Goal: Task Accomplishment & Management: Use online tool/utility

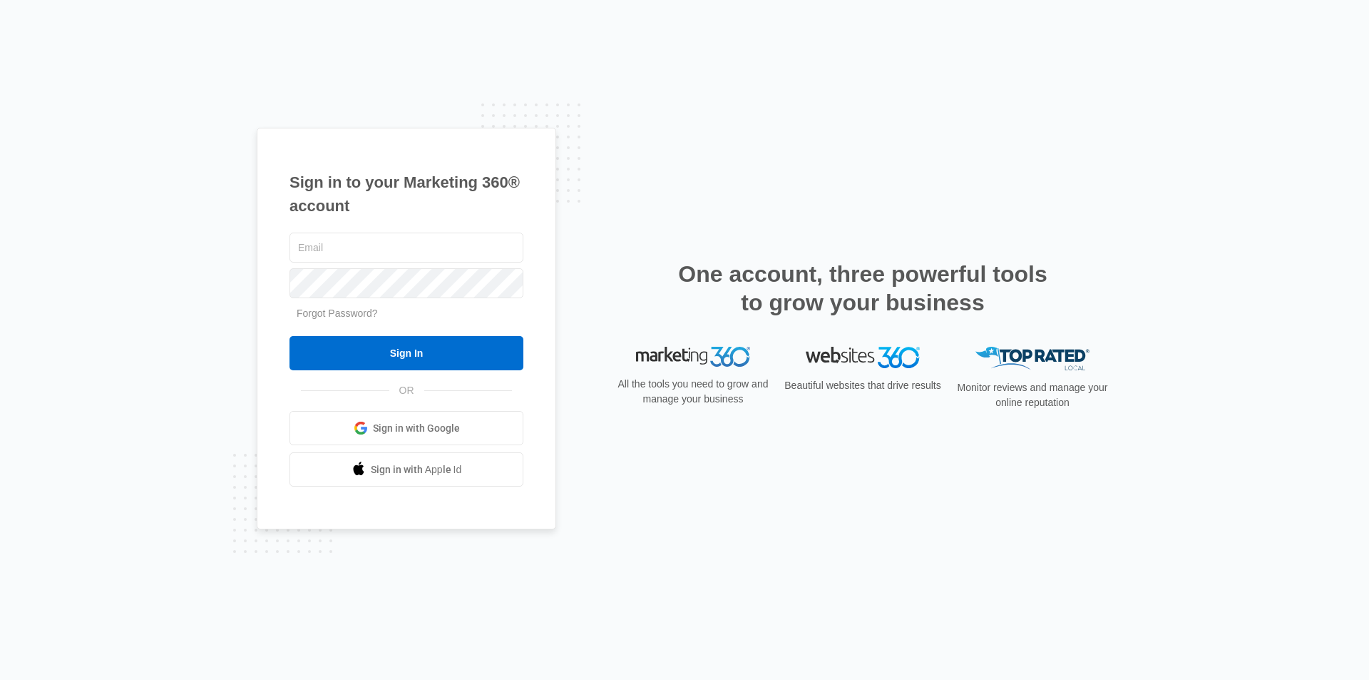
type input "carina@belezasurgery.com"
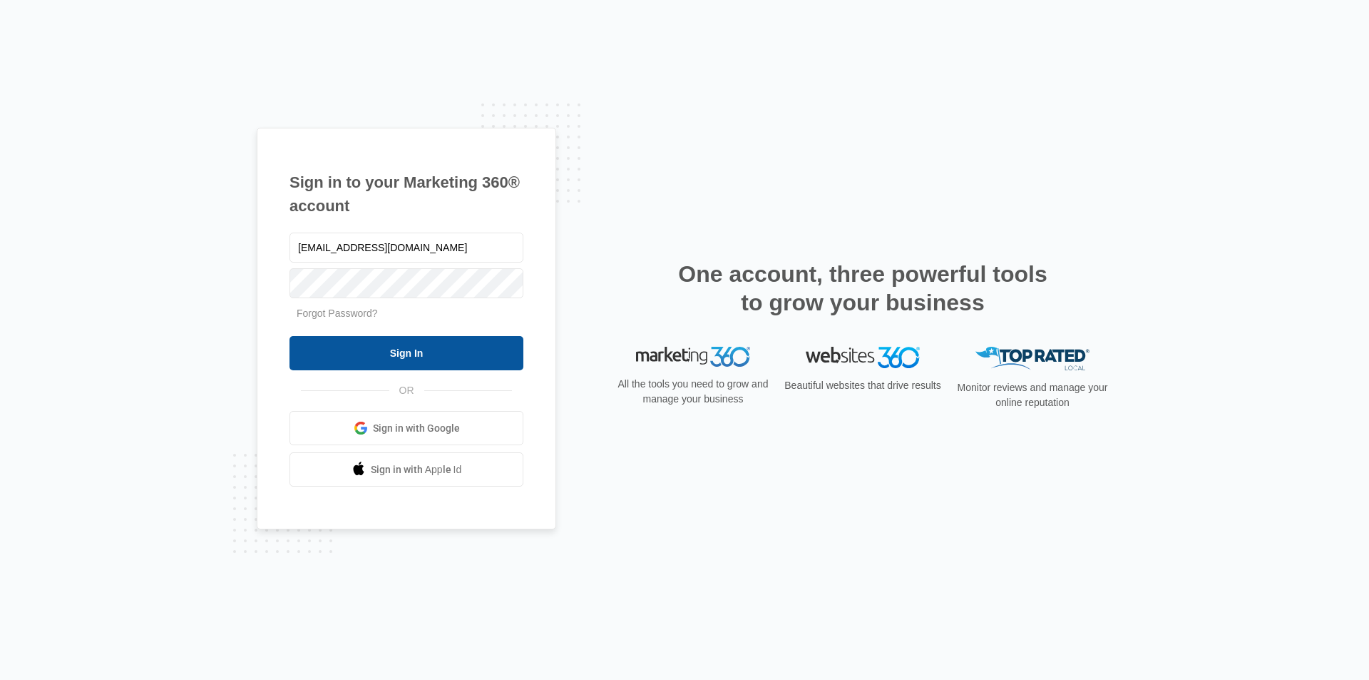
click at [384, 352] on input "Sign In" at bounding box center [407, 353] width 234 height 34
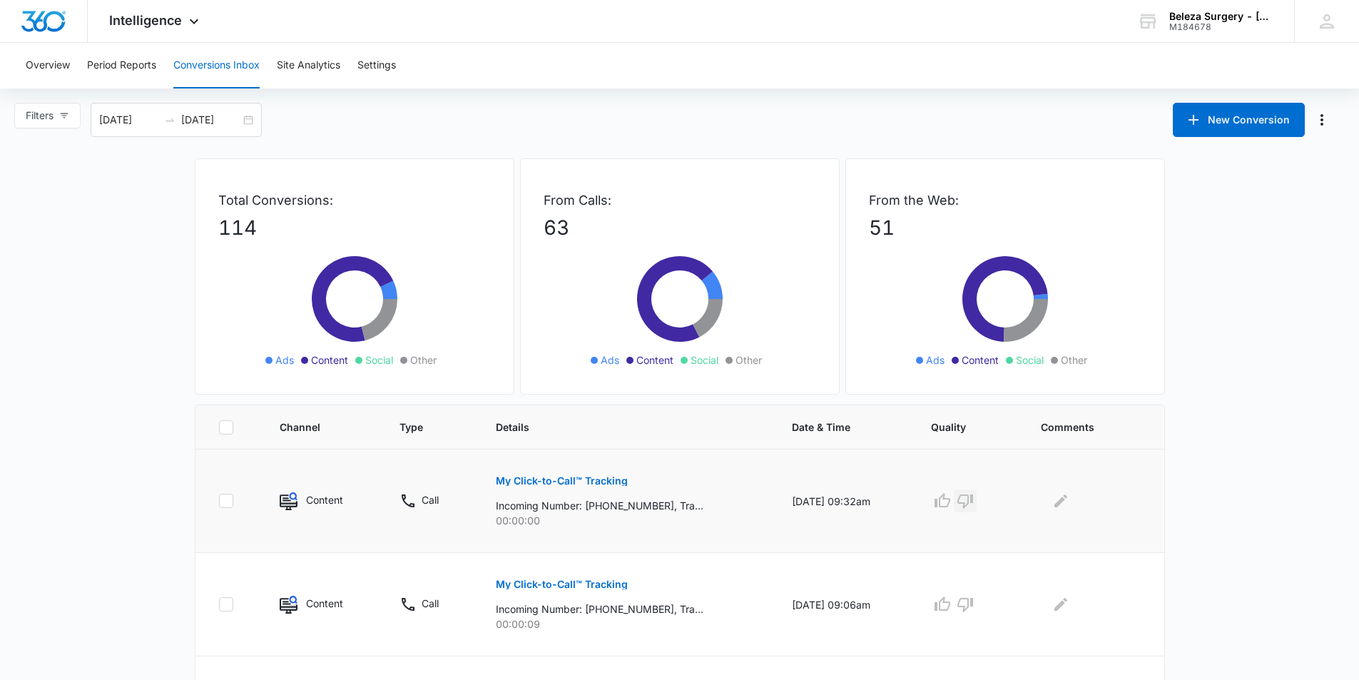
click at [973, 496] on icon "button" at bounding box center [965, 501] width 16 height 14
click at [970, 599] on icon "button" at bounding box center [965, 605] width 16 height 14
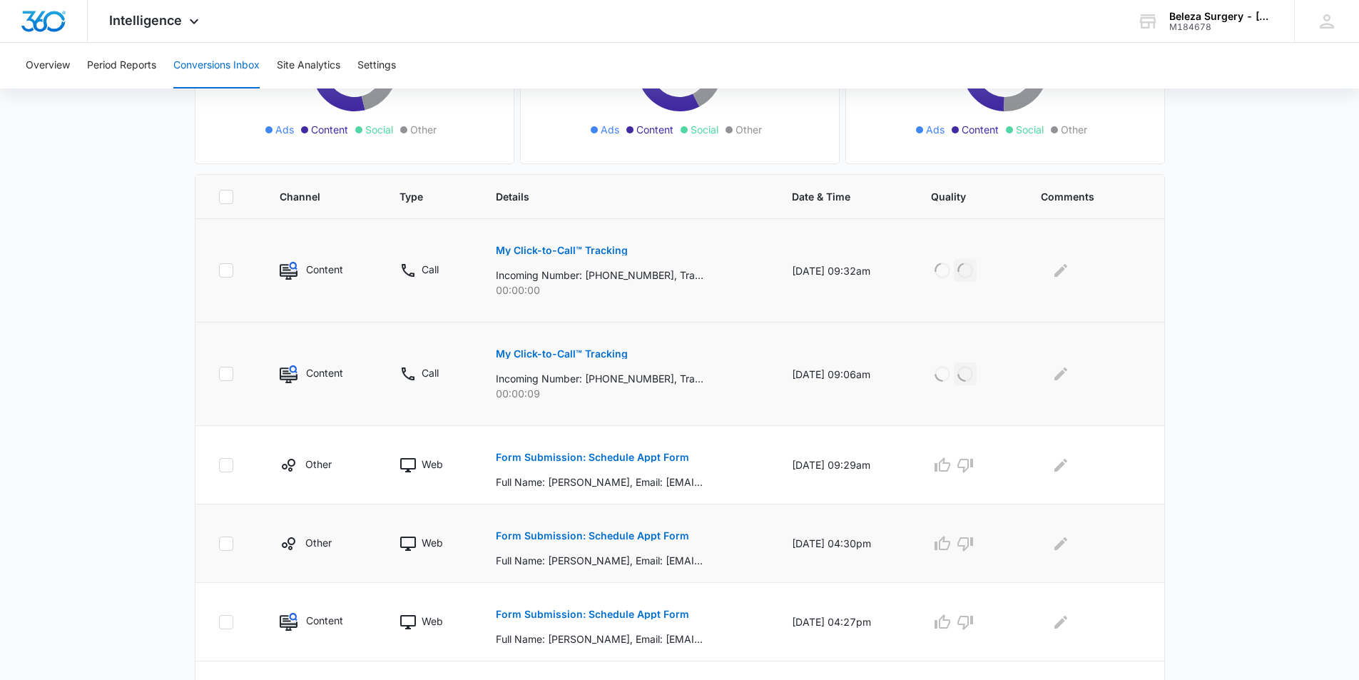
scroll to position [357, 0]
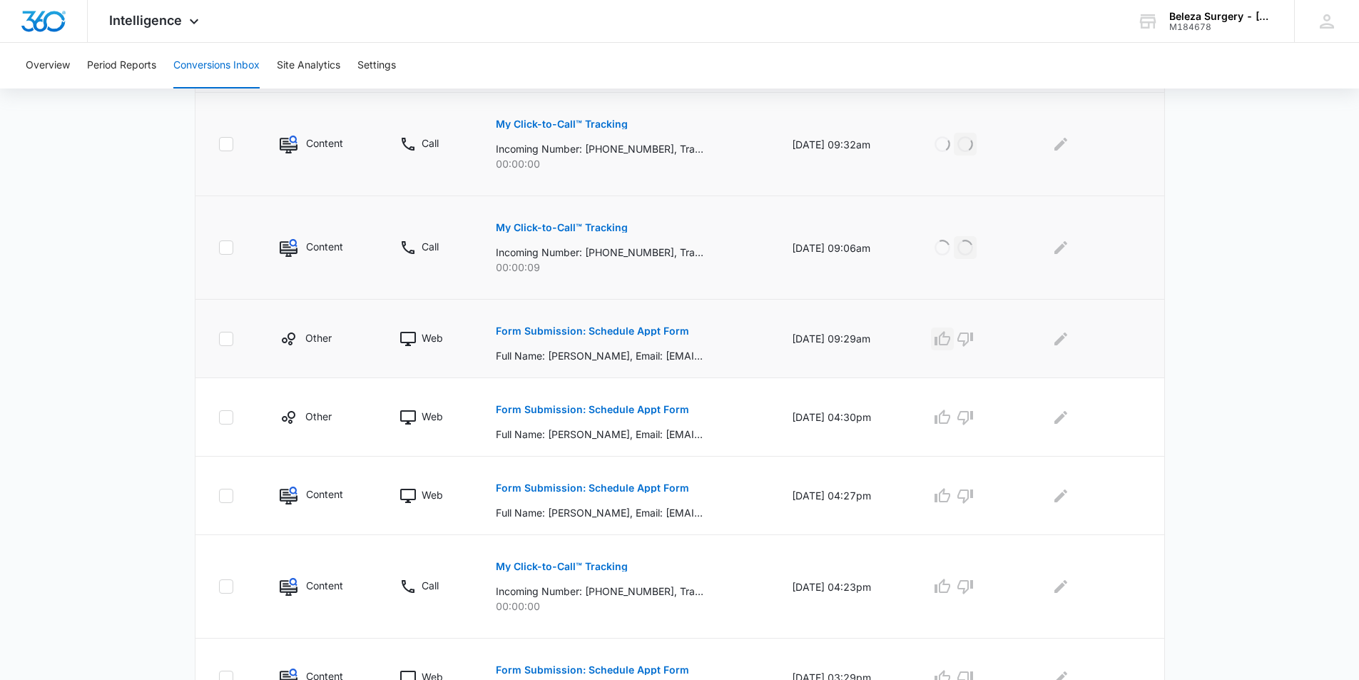
click at [951, 342] on icon "button" at bounding box center [941, 338] width 17 height 17
click at [951, 415] on icon "button" at bounding box center [941, 417] width 17 height 17
click at [940, 492] on button "button" at bounding box center [942, 495] width 23 height 23
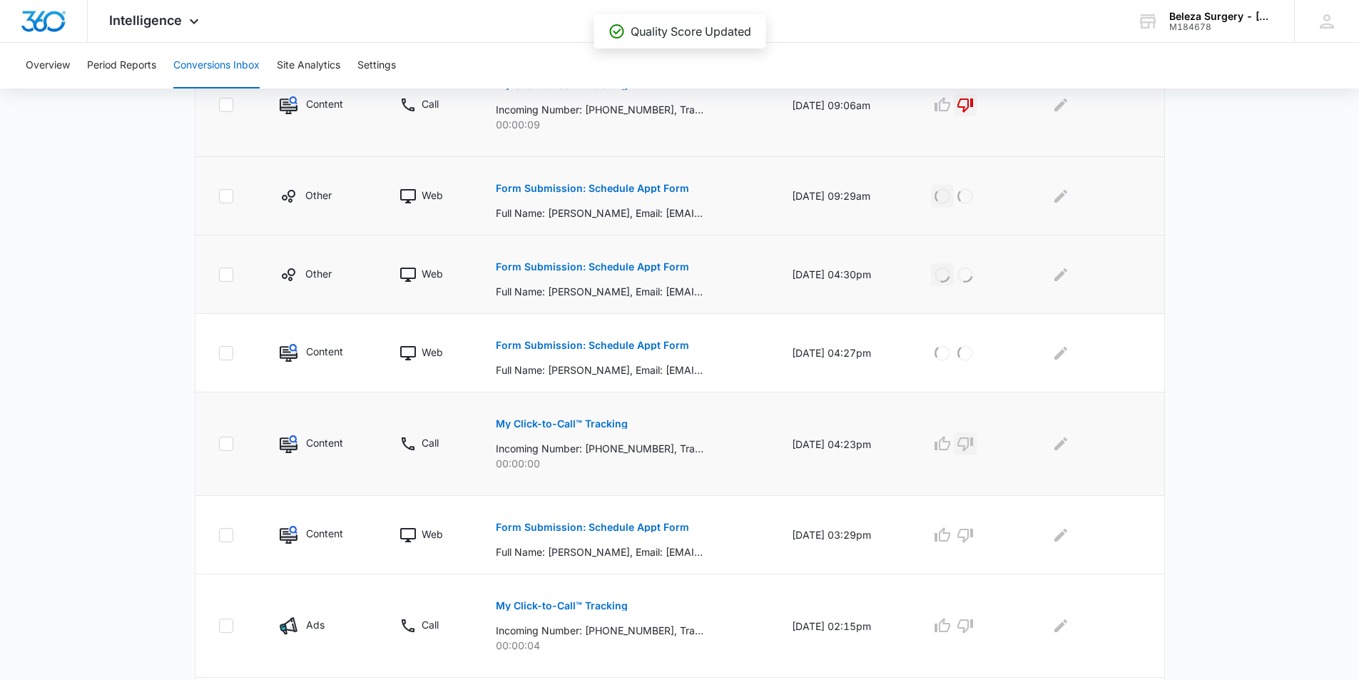
click at [968, 440] on icon "button" at bounding box center [965, 444] width 16 height 14
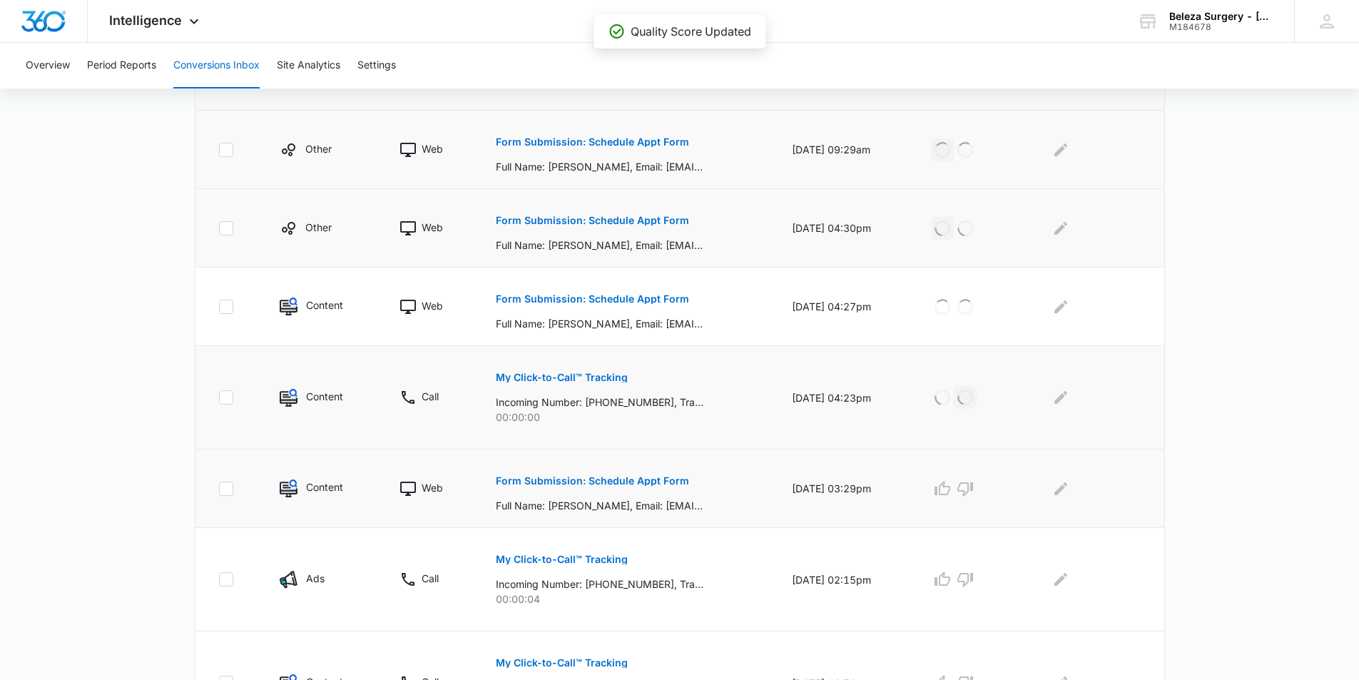
scroll to position [571, 0]
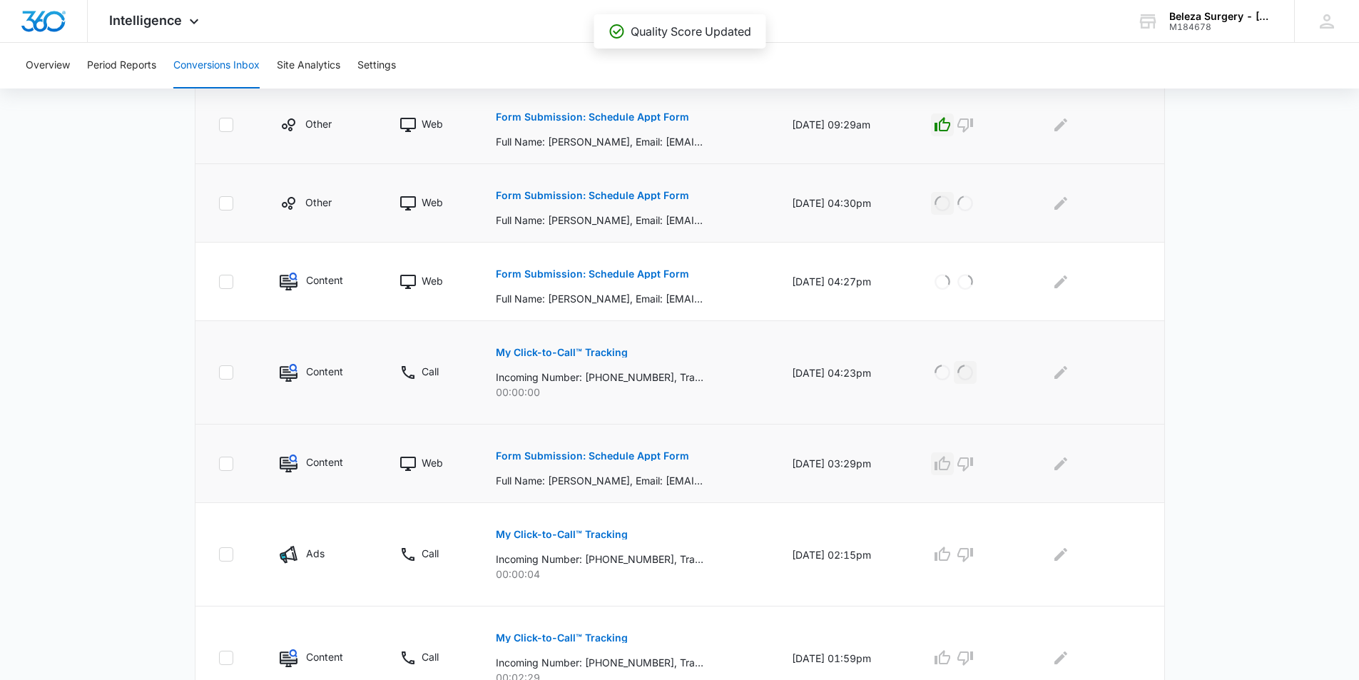
click at [946, 461] on icon "button" at bounding box center [941, 463] width 17 height 17
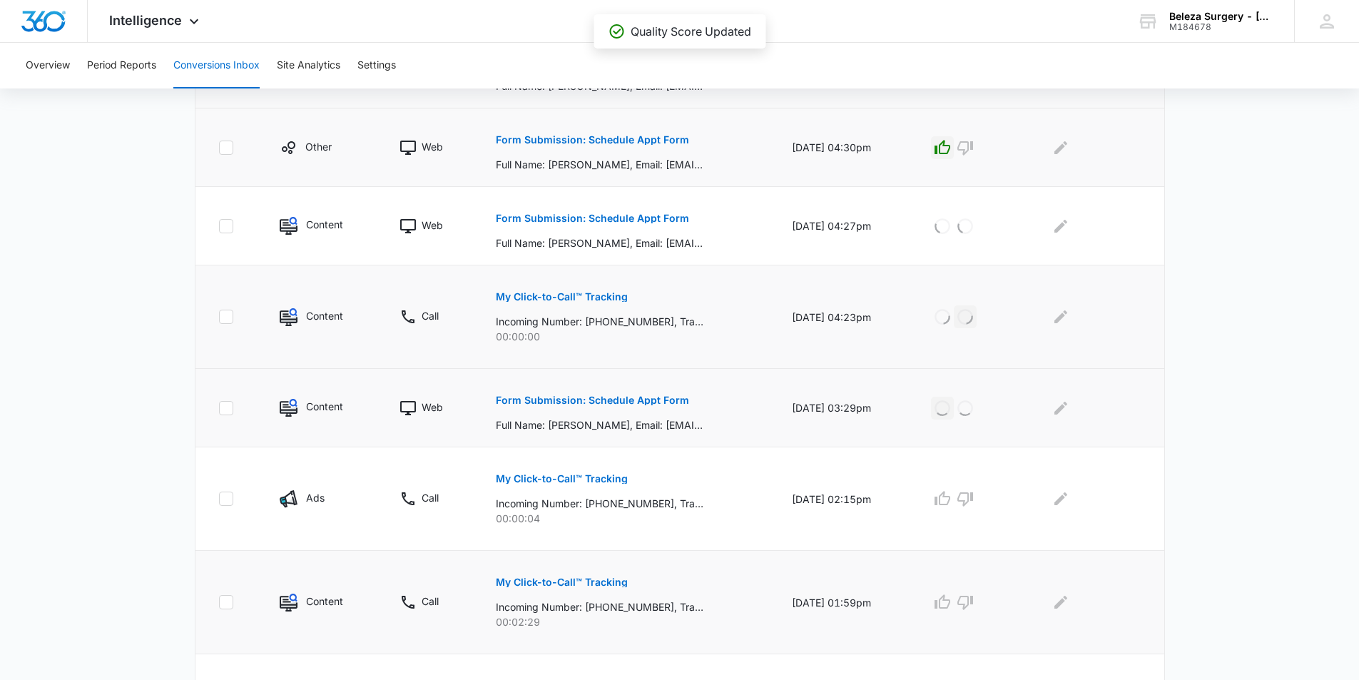
scroll to position [713, 0]
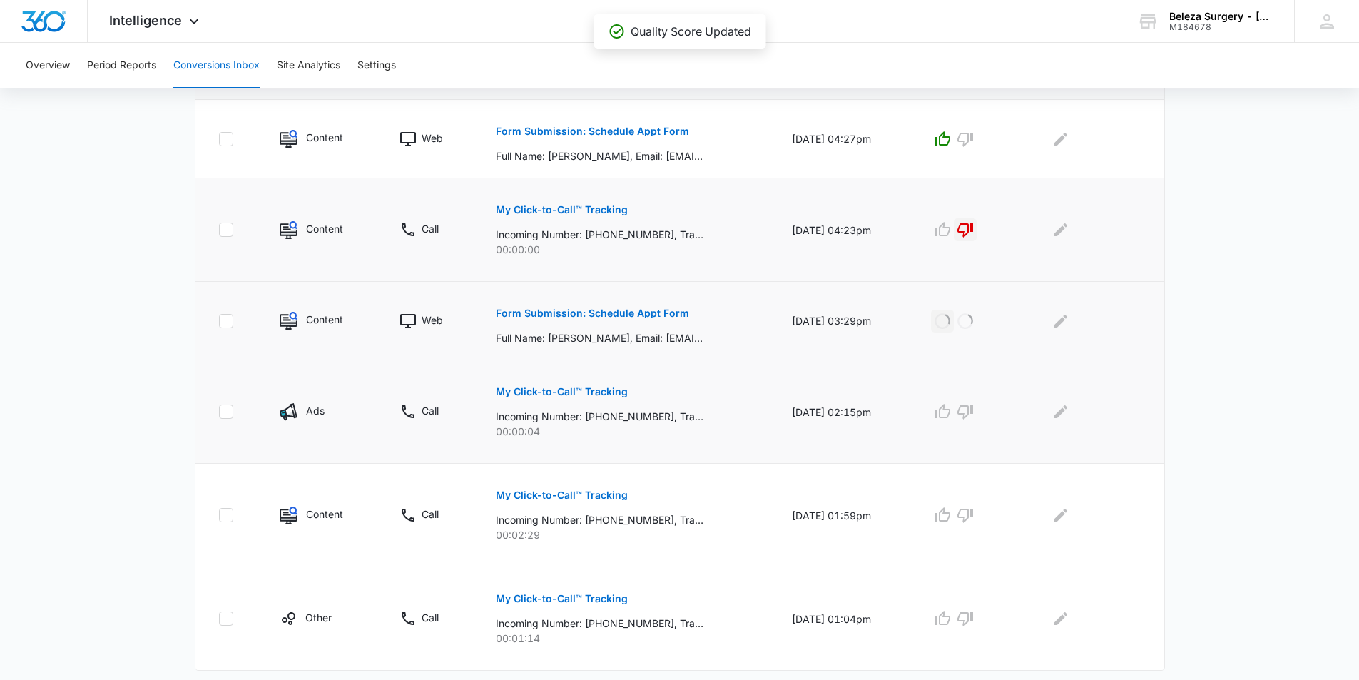
click at [986, 410] on div at bounding box center [969, 411] width 76 height 23
click at [973, 410] on icon "button" at bounding box center [965, 412] width 16 height 14
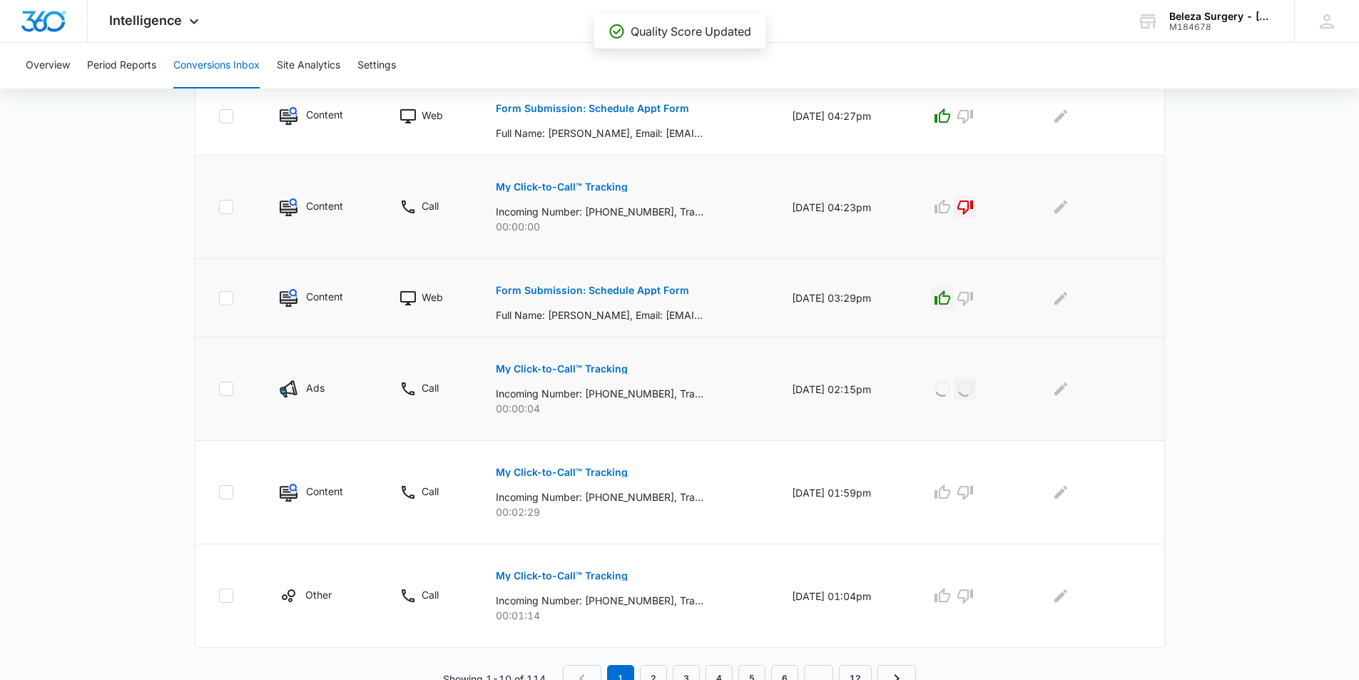
scroll to position [748, 0]
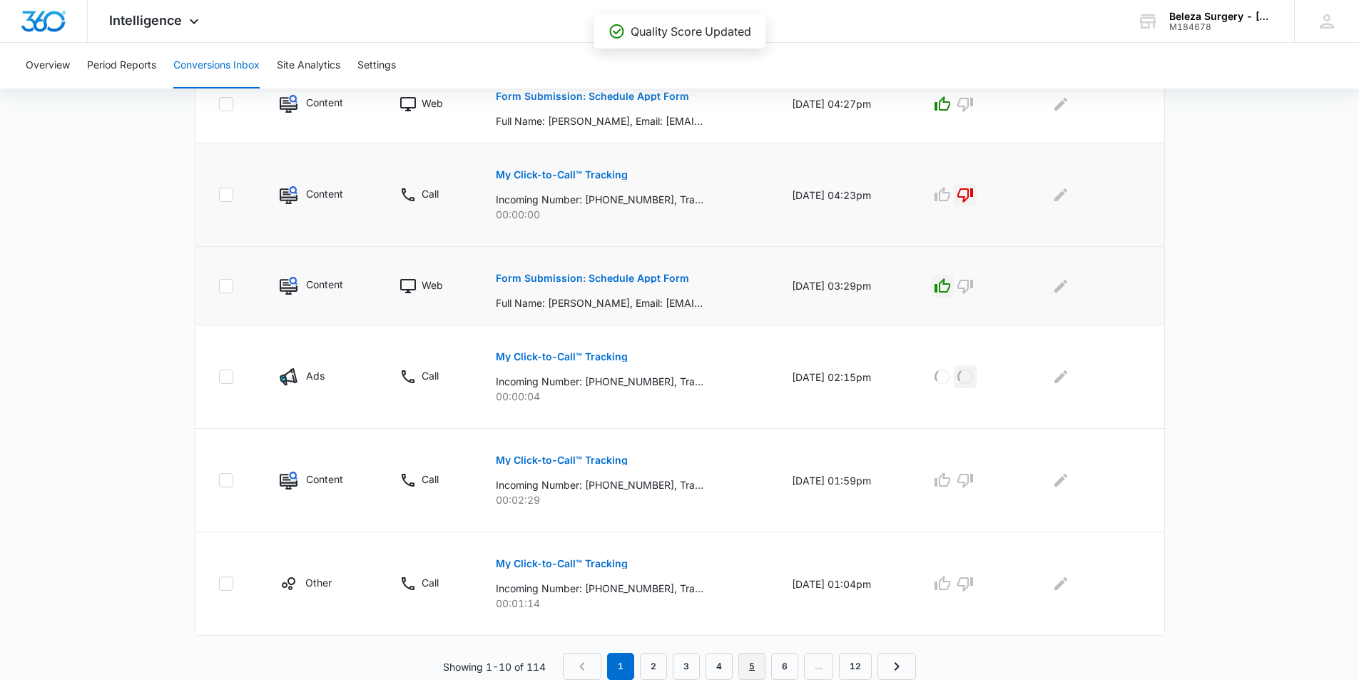
click at [745, 657] on link "5" at bounding box center [751, 666] width 27 height 27
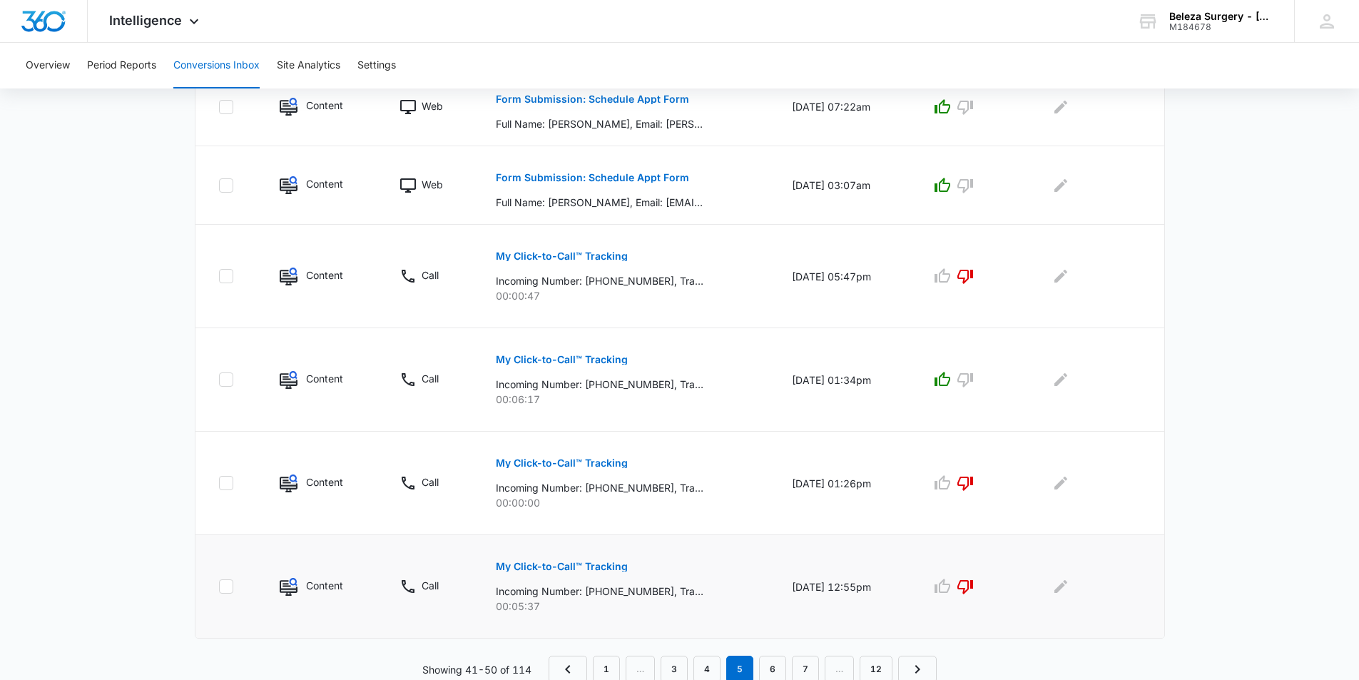
scroll to position [798, 0]
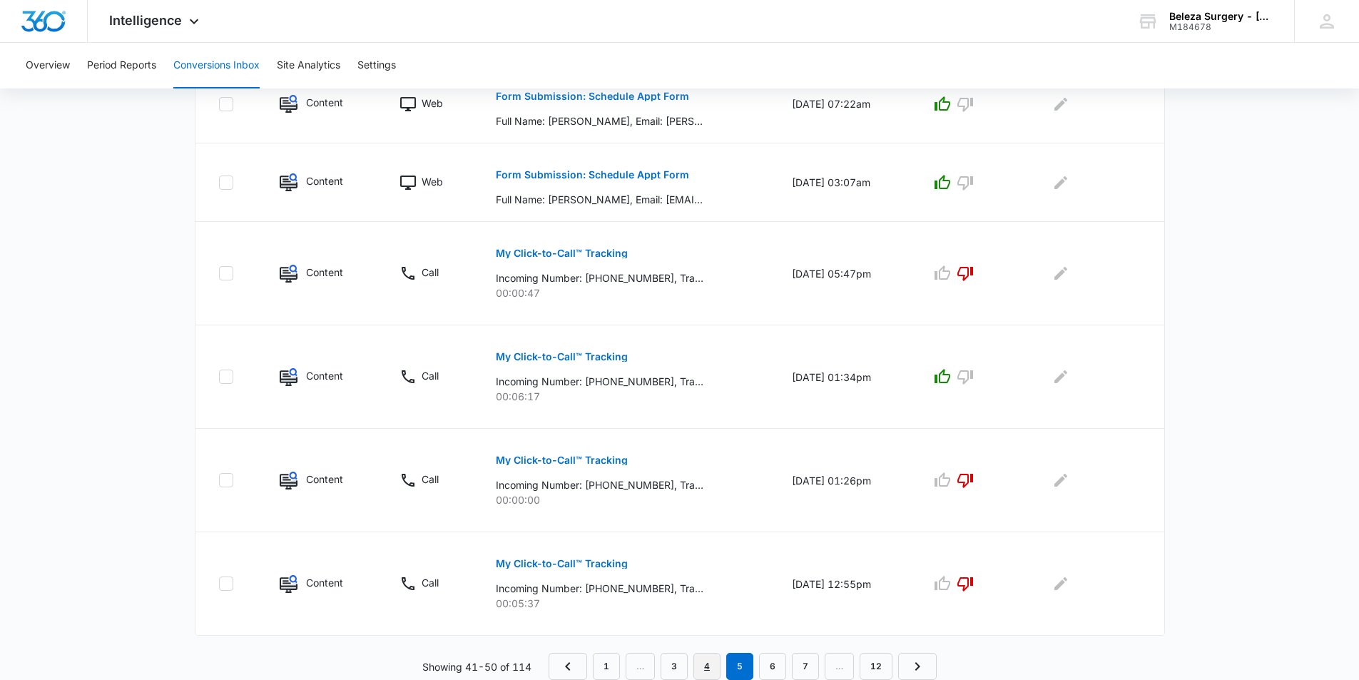
click at [711, 666] on link "4" at bounding box center [706, 666] width 27 height 27
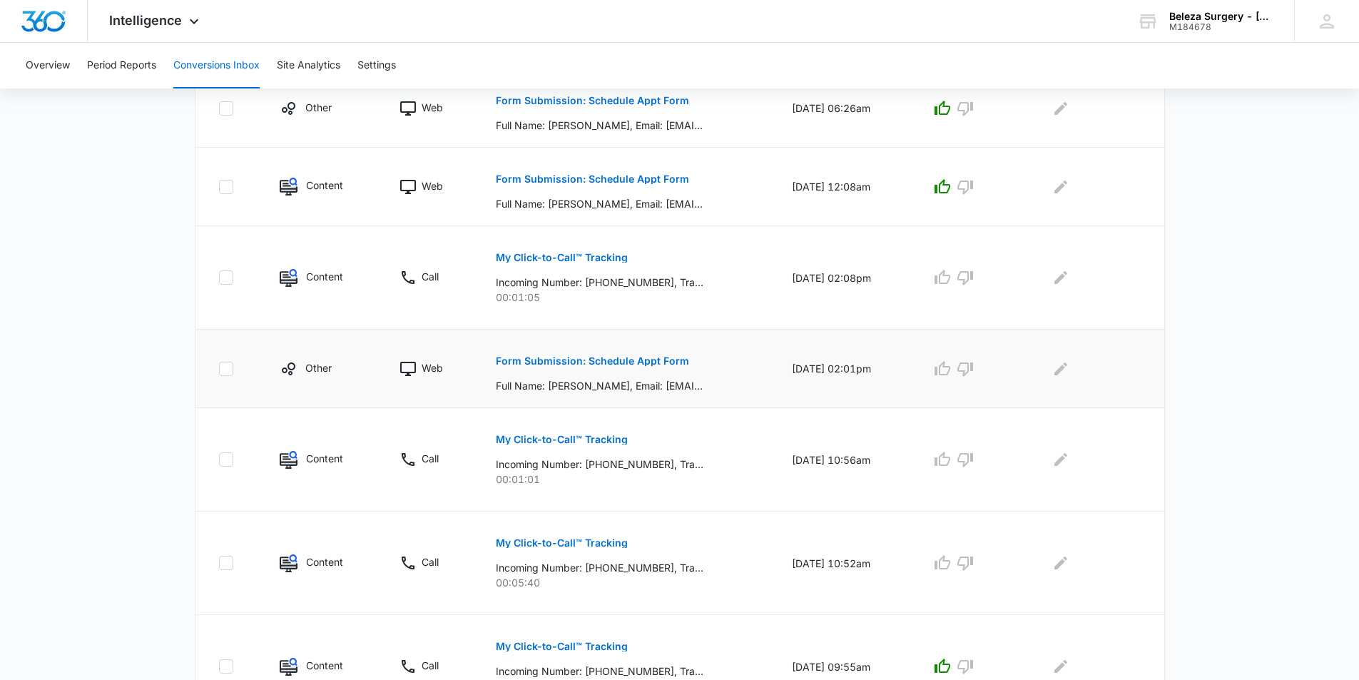
scroll to position [723, 0]
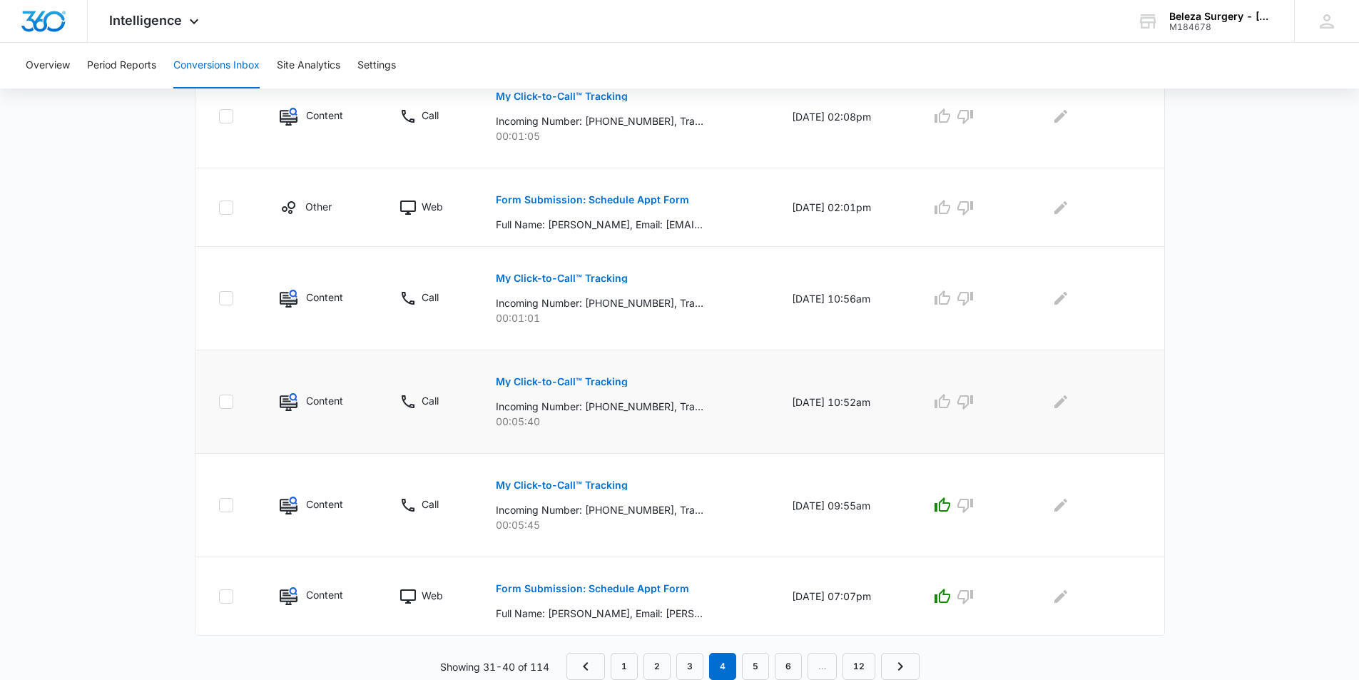
click at [548, 390] on button "My Click-to-Call™ Tracking" at bounding box center [562, 381] width 132 height 34
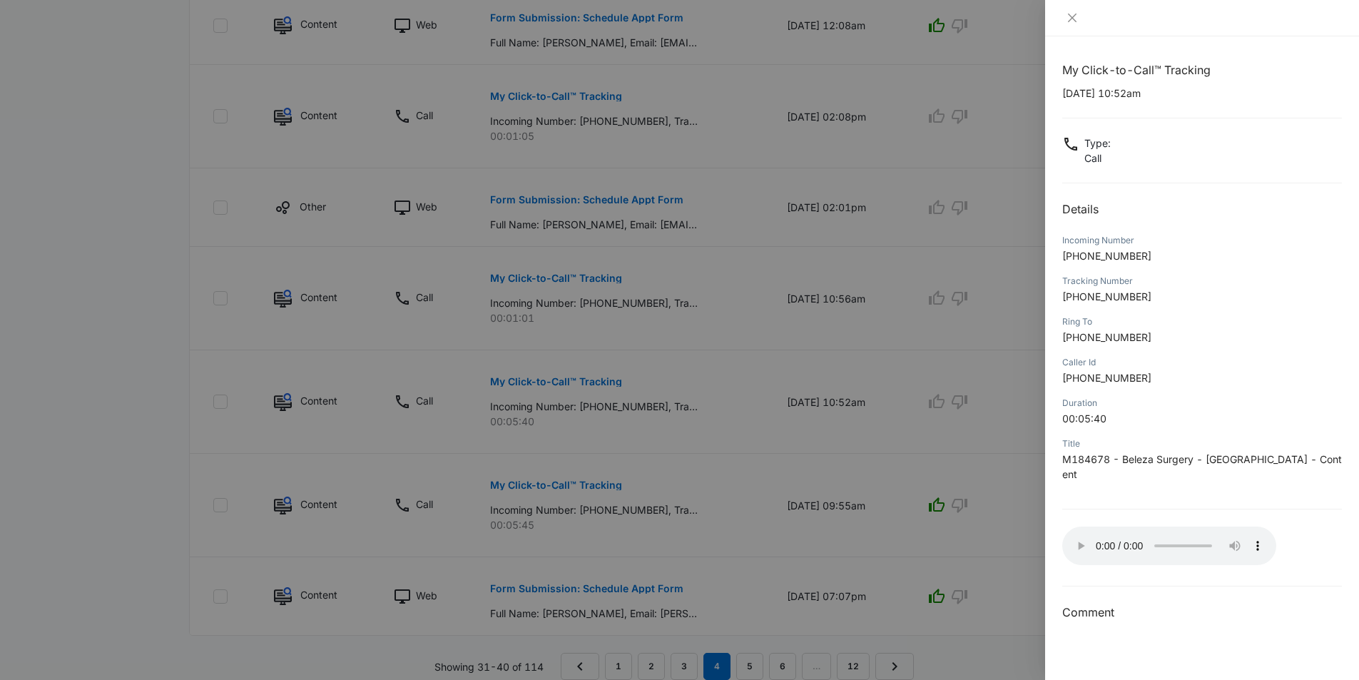
click at [945, 401] on div at bounding box center [679, 340] width 1359 height 680
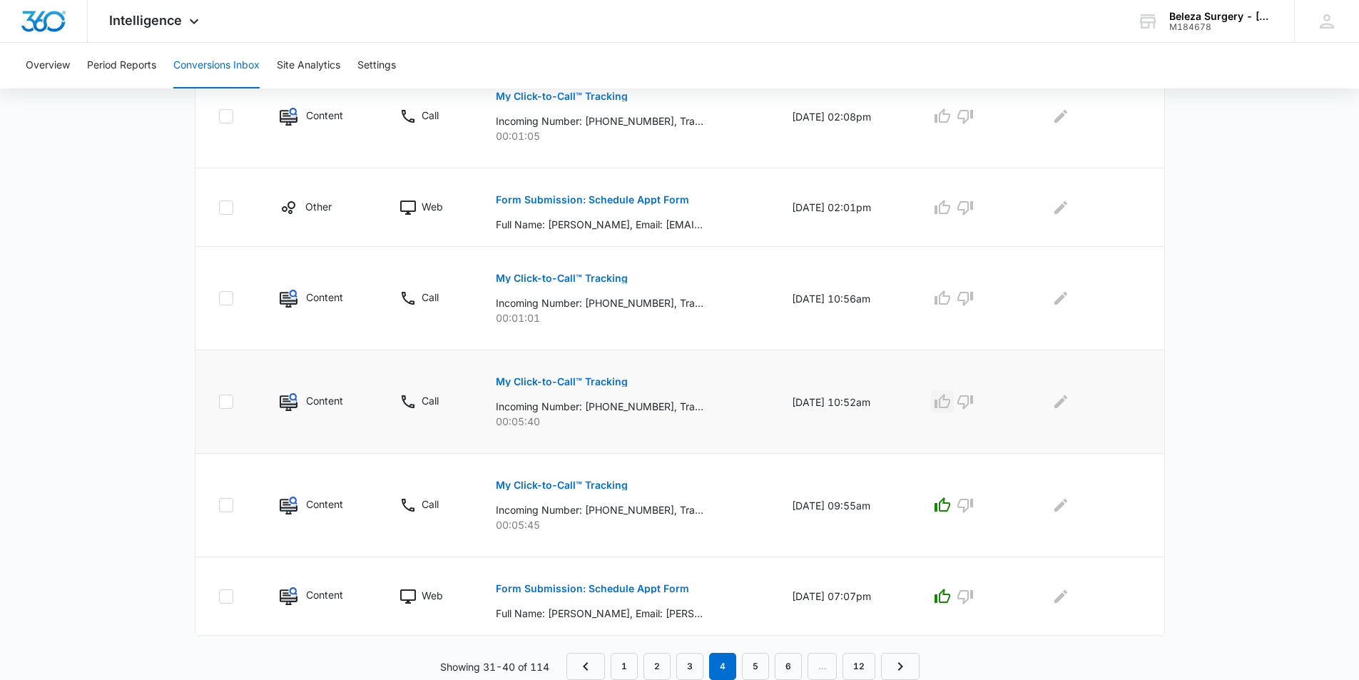
click at [946, 401] on icon "button" at bounding box center [942, 401] width 16 height 14
click at [553, 280] on p "My Click-to-Call™ Tracking" at bounding box center [562, 278] width 132 height 10
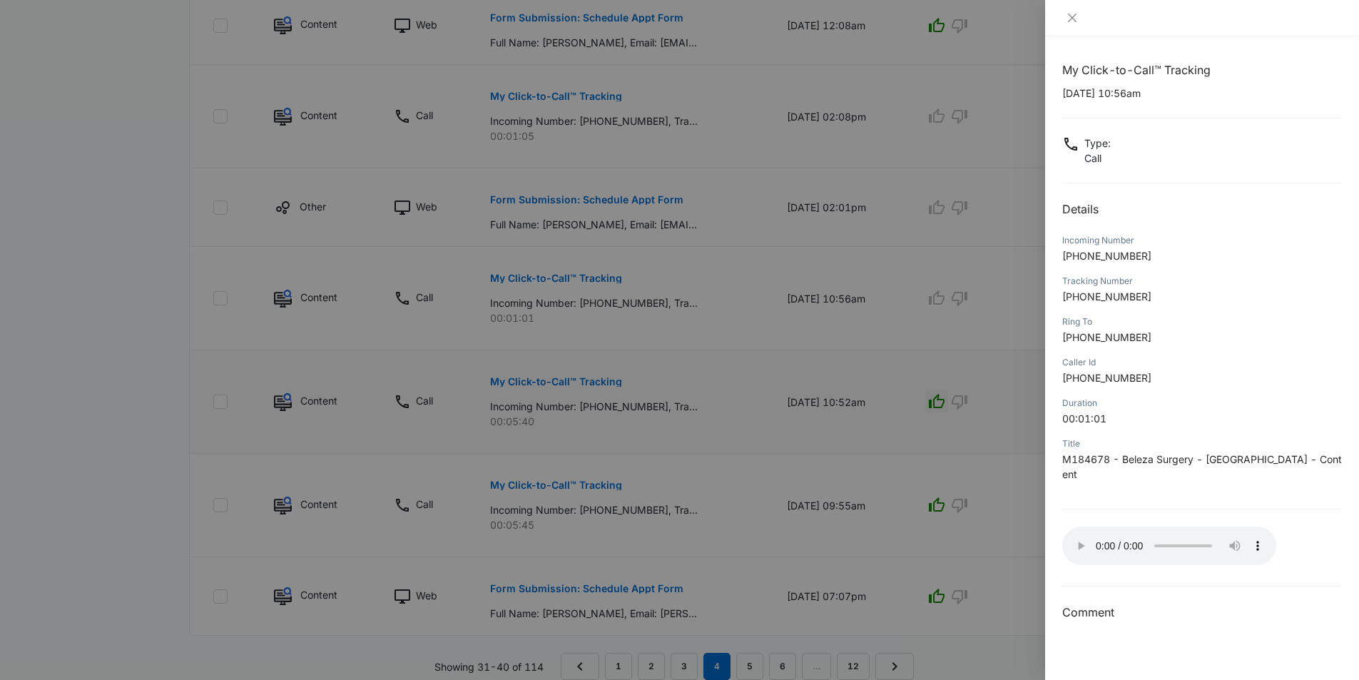
click at [874, 270] on div at bounding box center [679, 340] width 1359 height 680
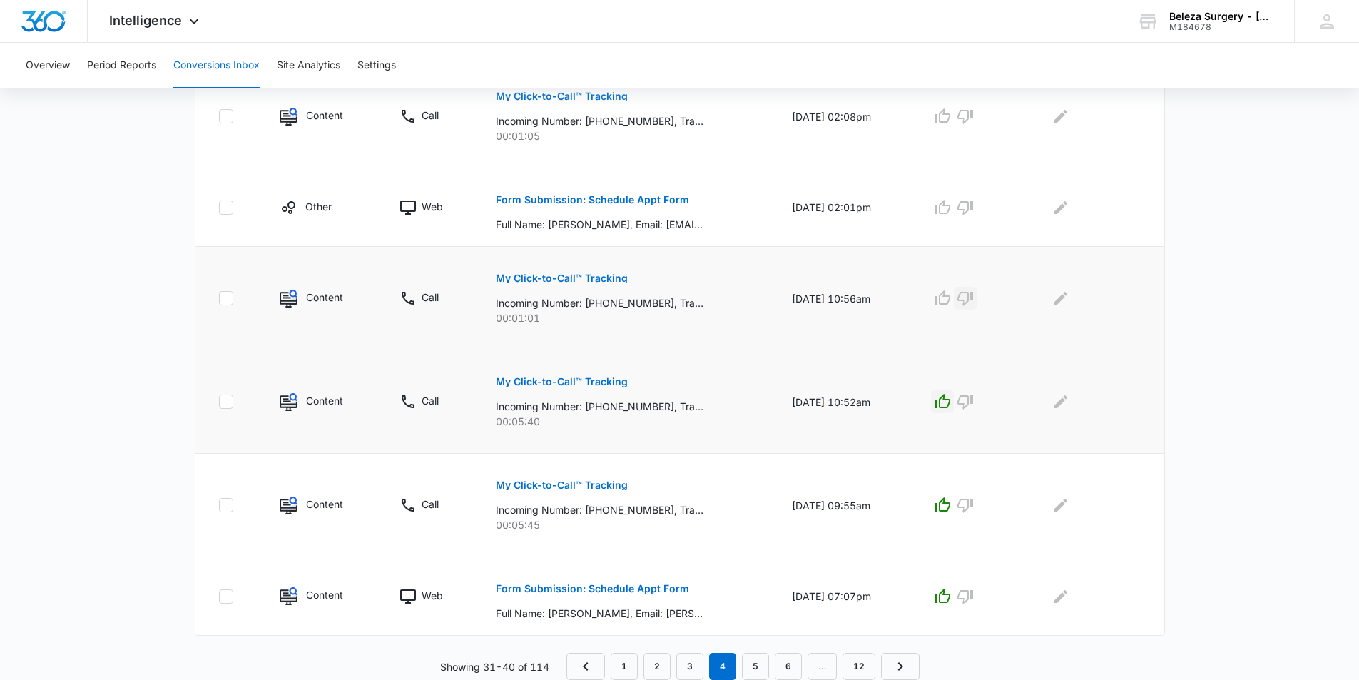
click at [973, 302] on icon "button" at bounding box center [964, 298] width 17 height 17
click at [947, 215] on icon "button" at bounding box center [941, 207] width 17 height 17
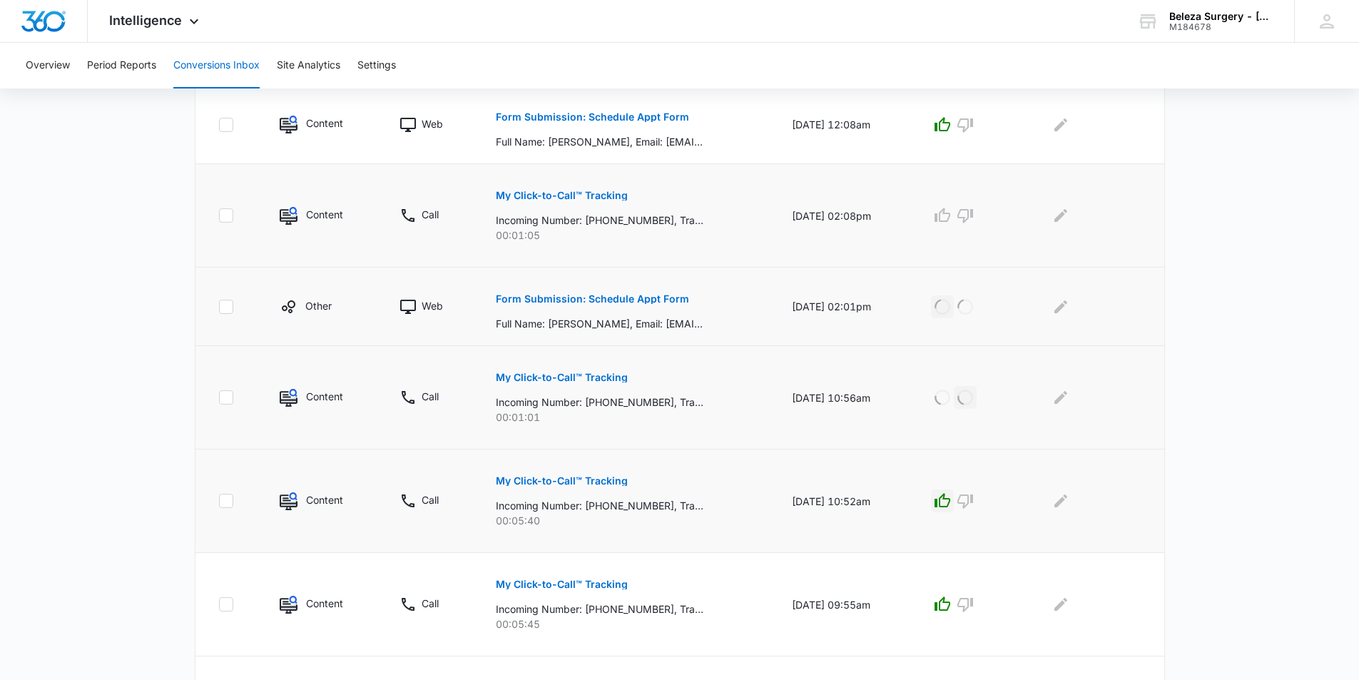
scroll to position [580, 0]
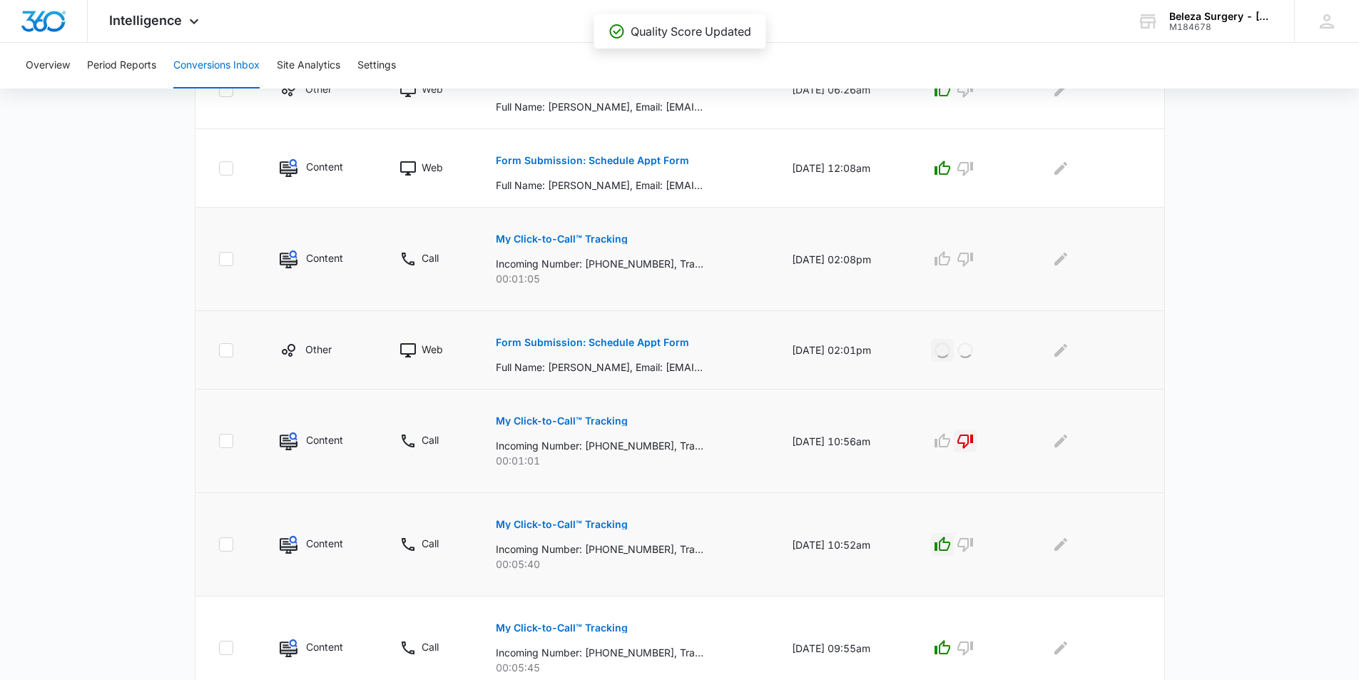
click at [625, 230] on div "My Click-to-Call™ Tracking Incoming Number: +18588295301, Tracking Number: +151…" at bounding box center [627, 254] width 262 height 64
click at [598, 242] on p "My Click-to-Call™ Tracking" at bounding box center [562, 239] width 132 height 10
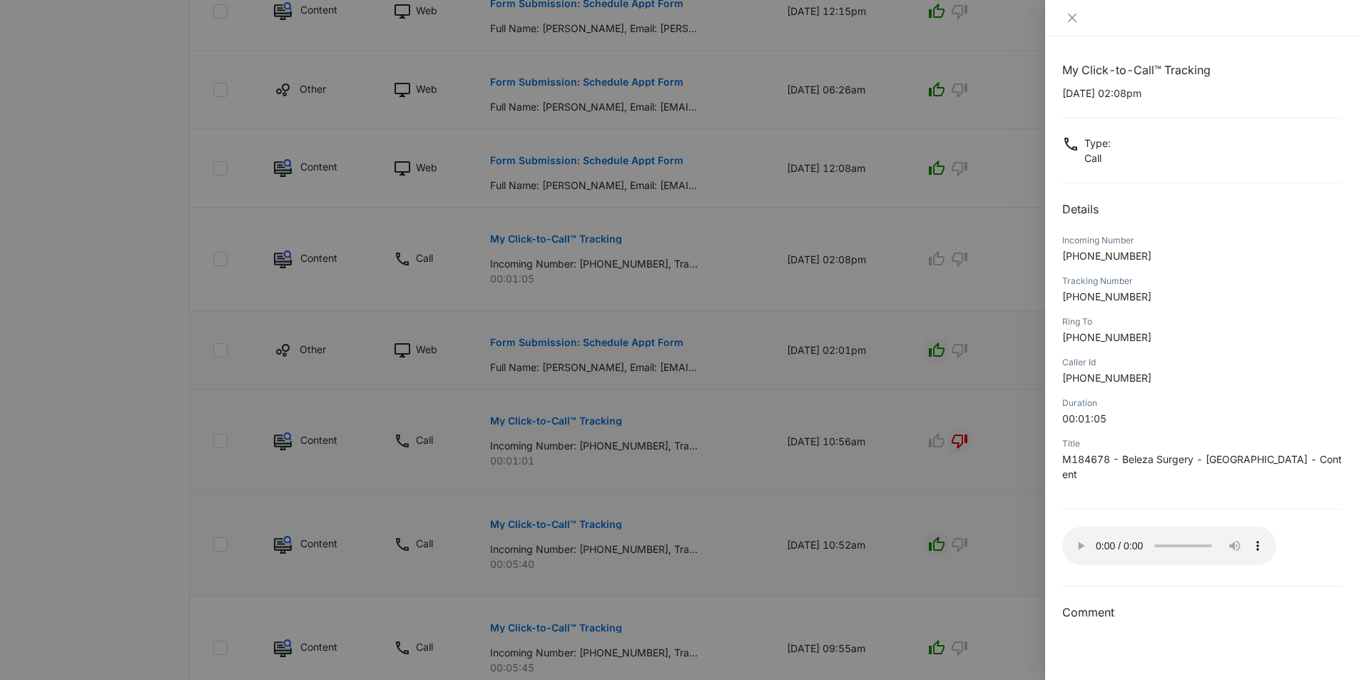
click at [912, 330] on div at bounding box center [679, 340] width 1359 height 680
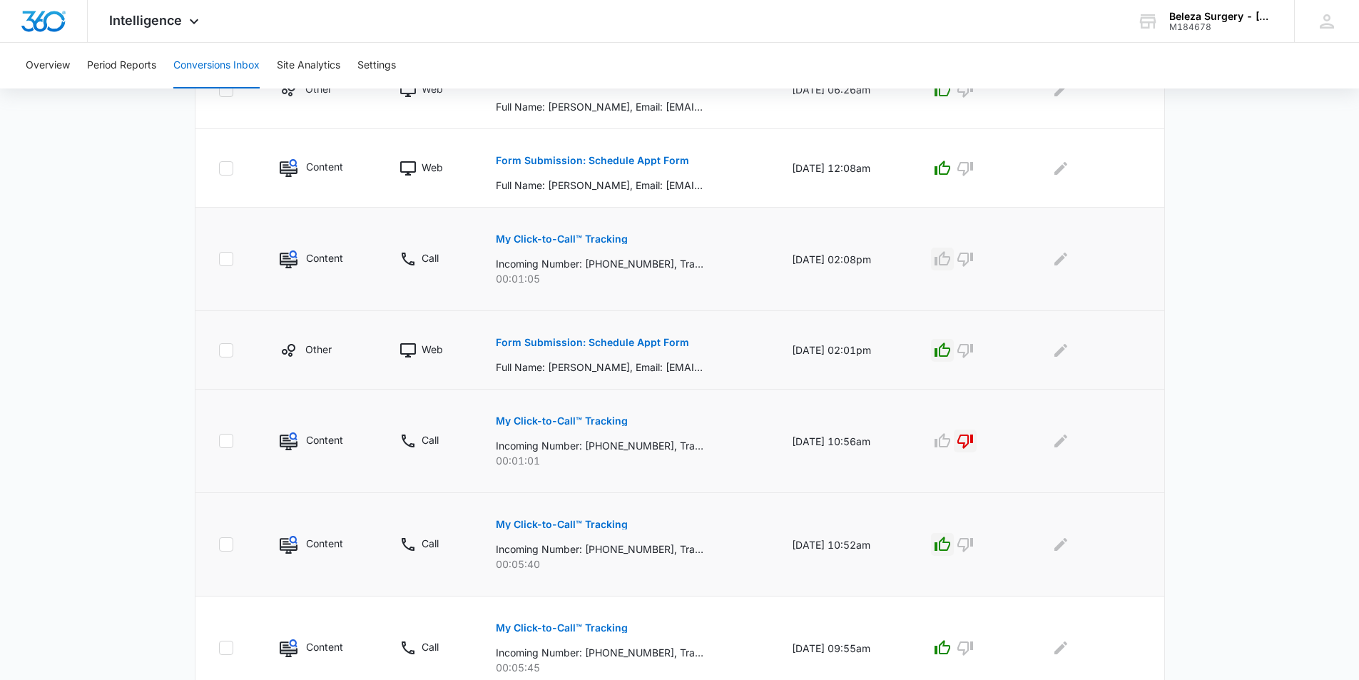
click at [949, 258] on icon "button" at bounding box center [941, 258] width 17 height 17
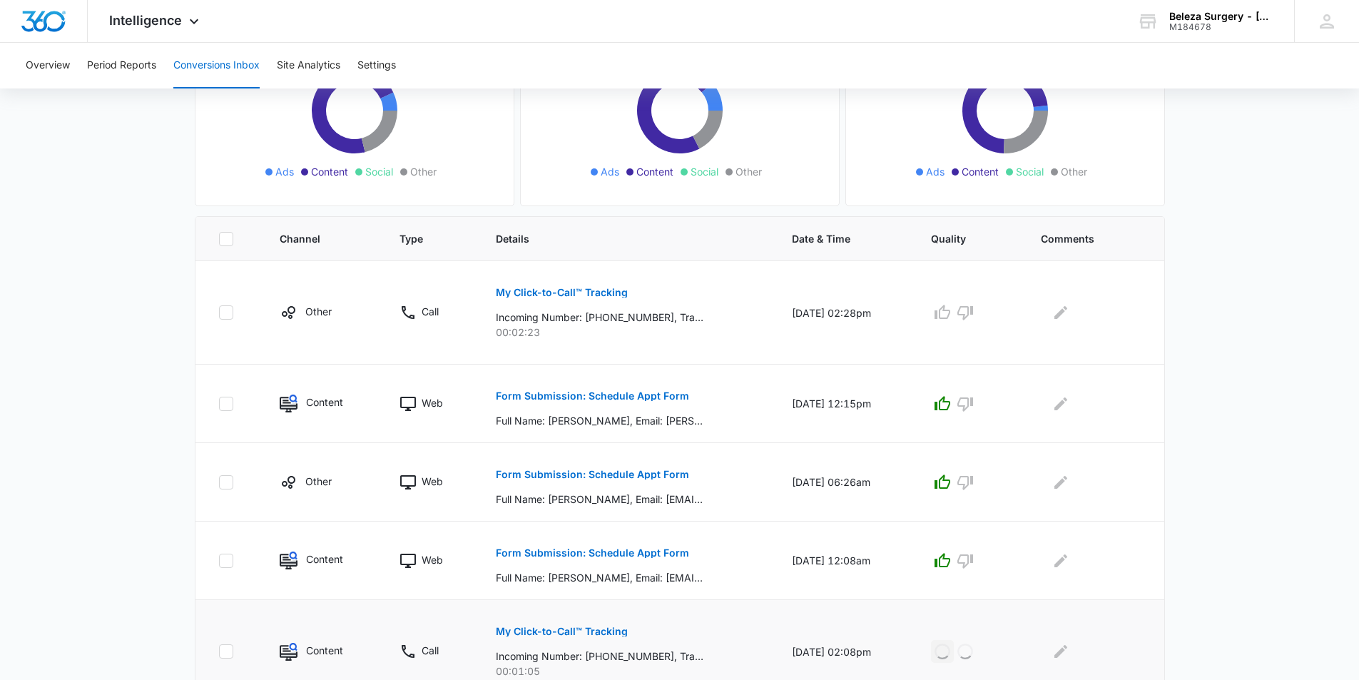
scroll to position [81, 0]
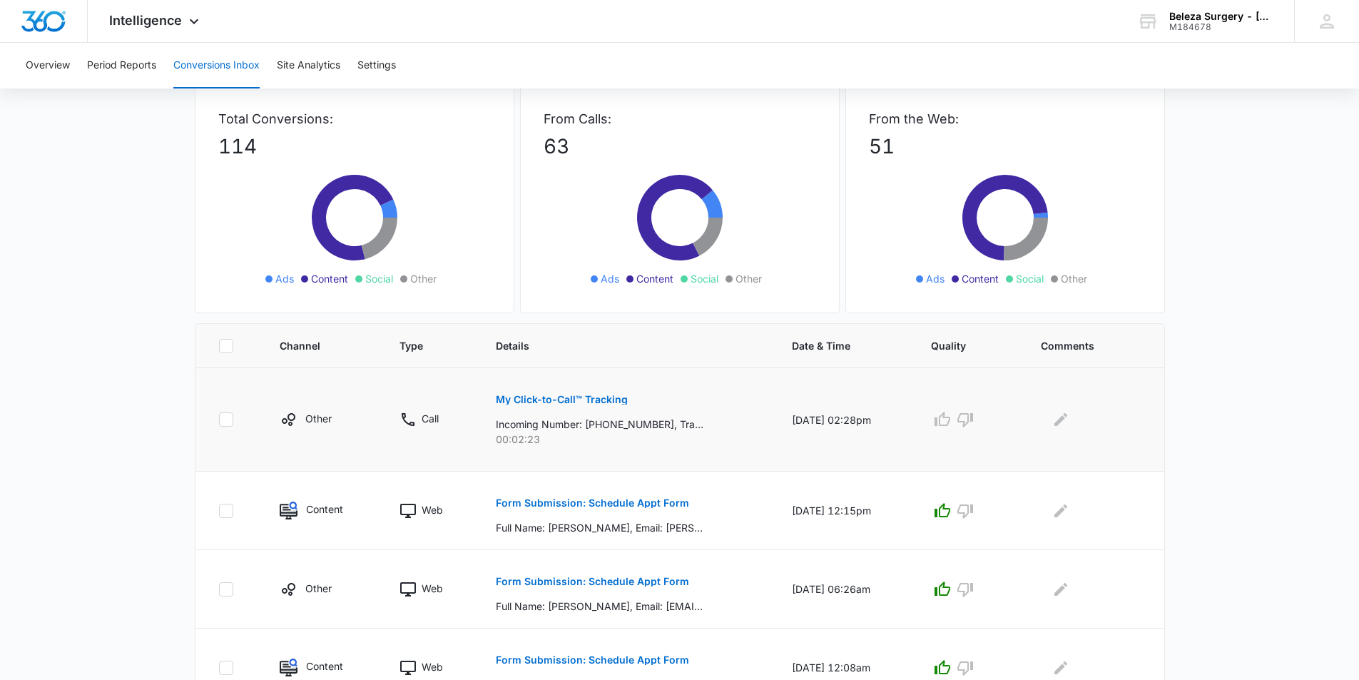
click at [576, 403] on p "My Click-to-Call™ Tracking" at bounding box center [562, 399] width 132 height 10
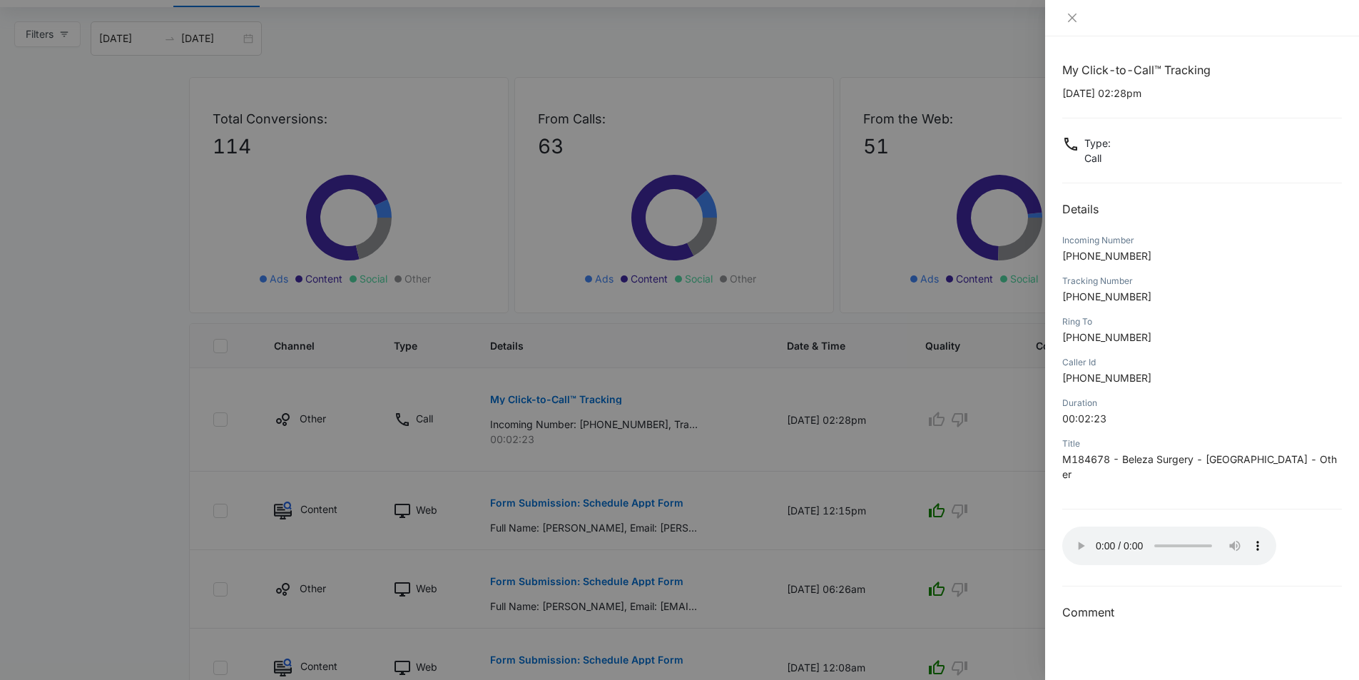
click at [962, 348] on div at bounding box center [679, 340] width 1359 height 680
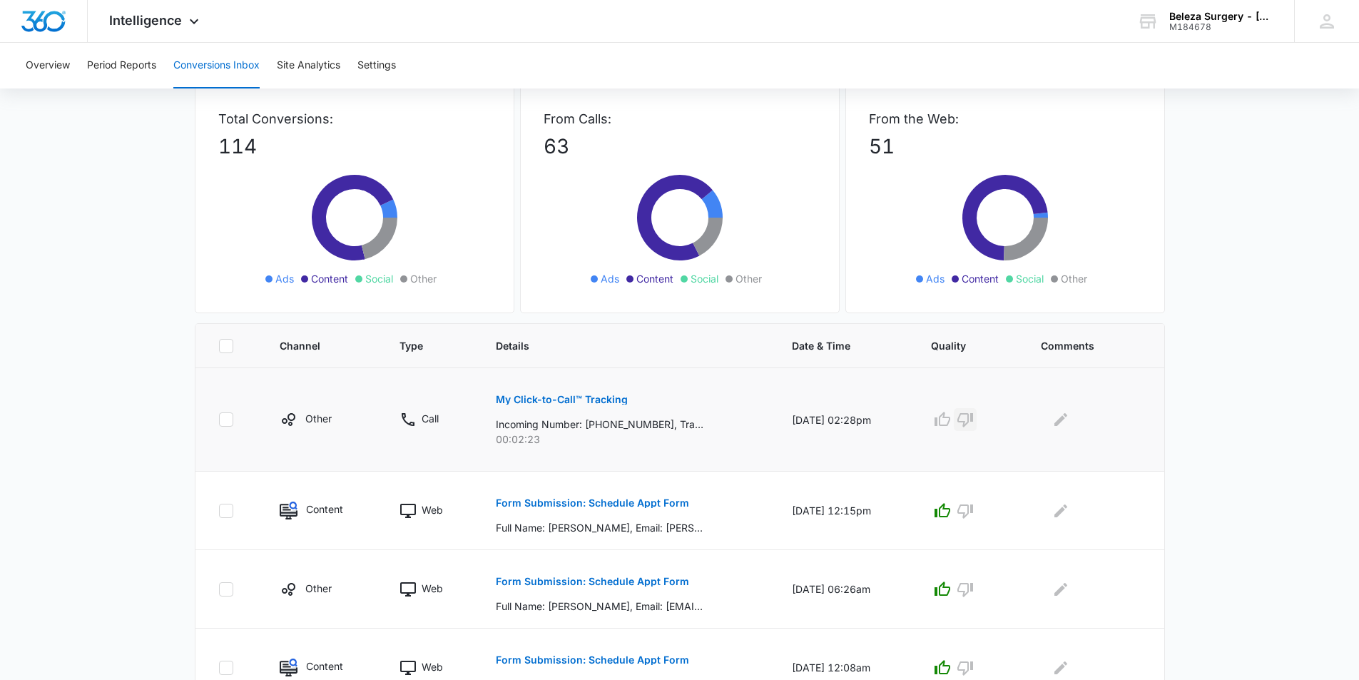
click at [967, 418] on icon "button" at bounding box center [965, 420] width 16 height 14
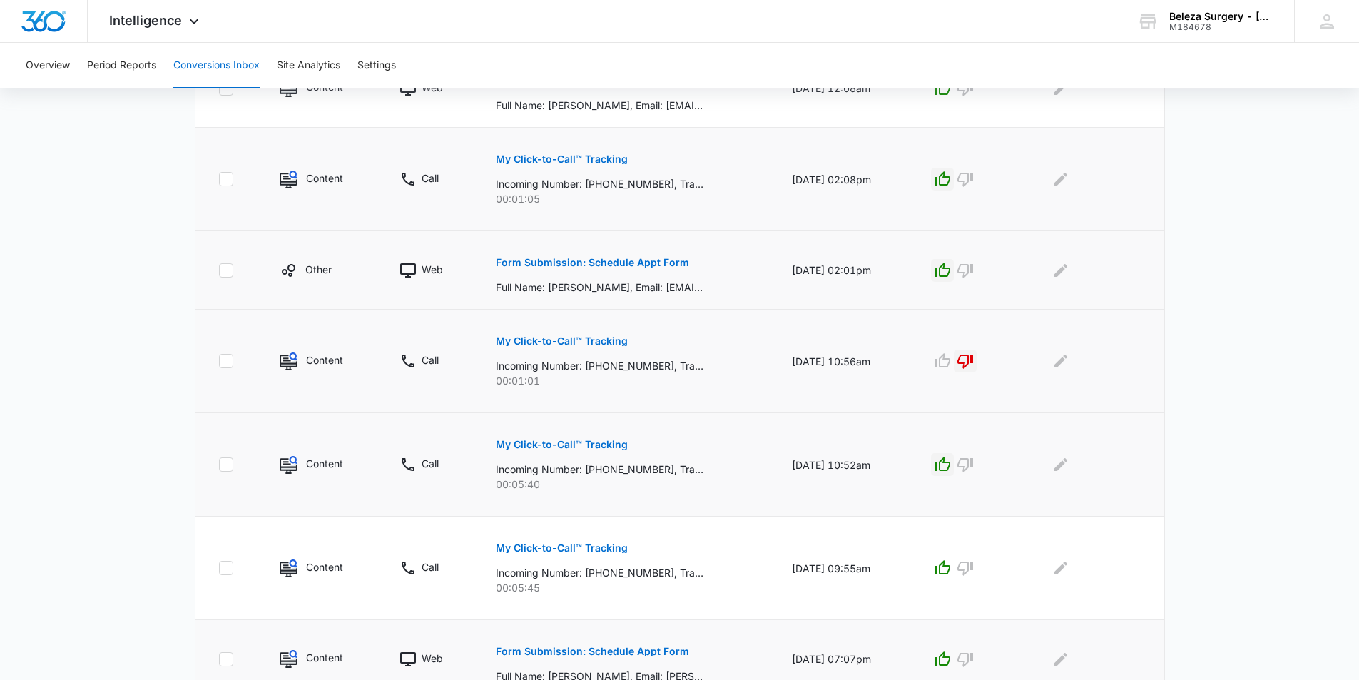
scroll to position [723, 0]
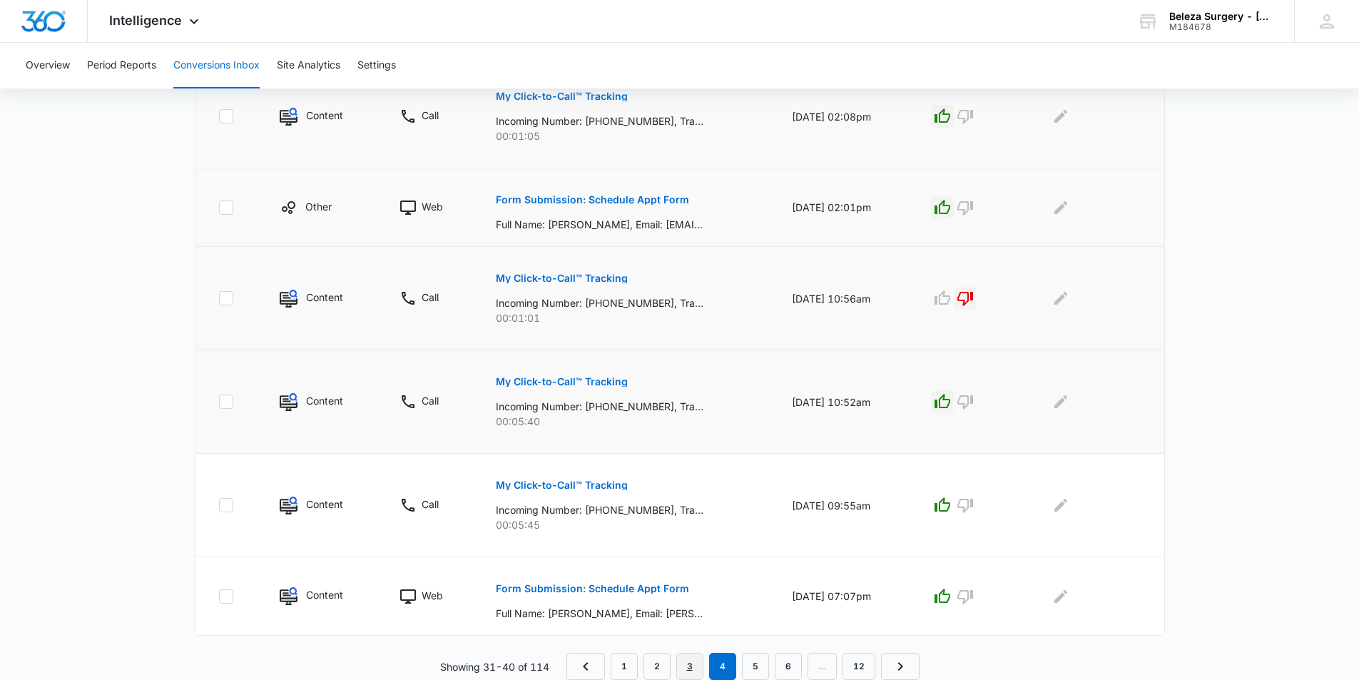
click at [692, 670] on link "3" at bounding box center [689, 666] width 27 height 27
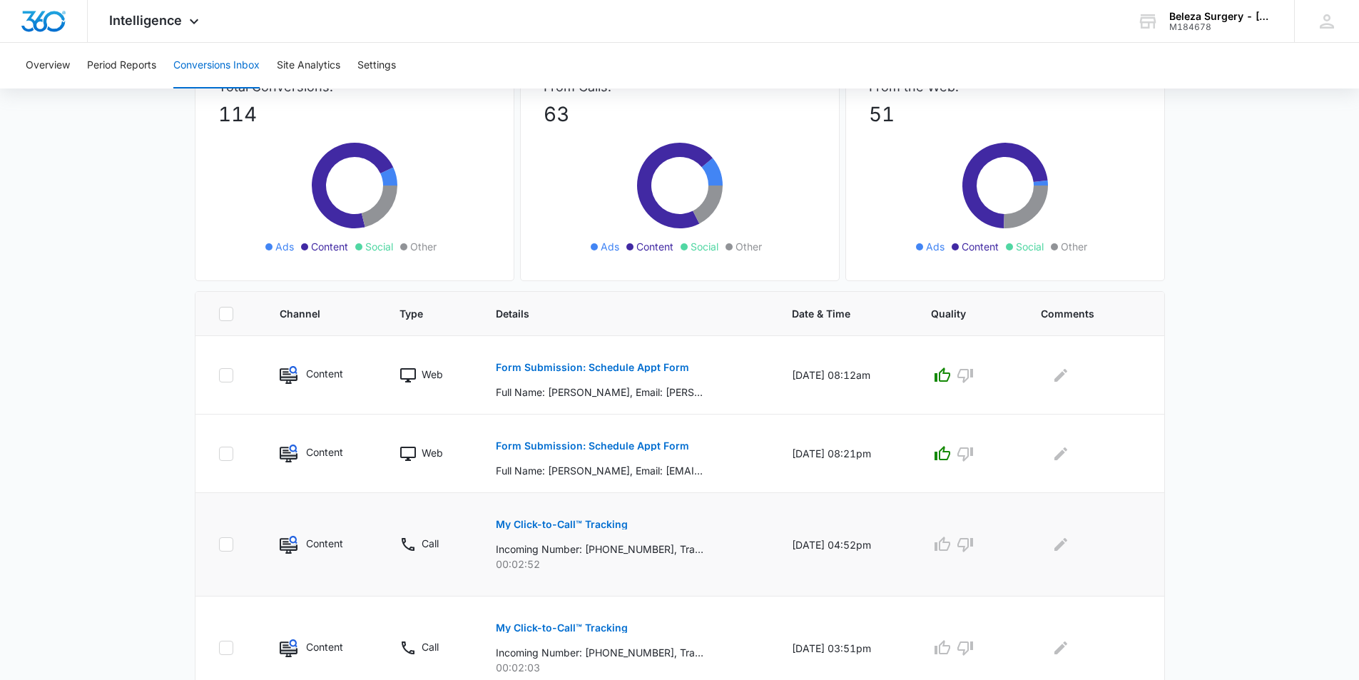
scroll to position [214, 0]
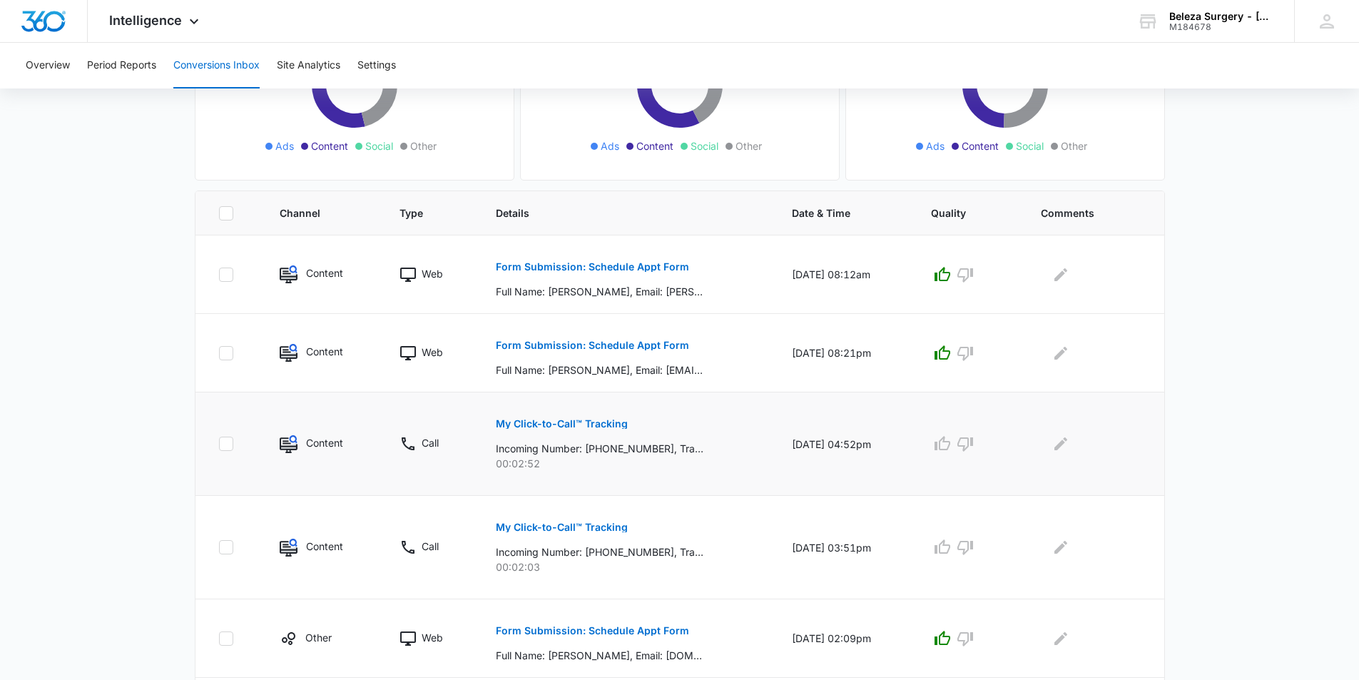
click at [583, 420] on p "My Click-to-Call™ Tracking" at bounding box center [562, 424] width 132 height 10
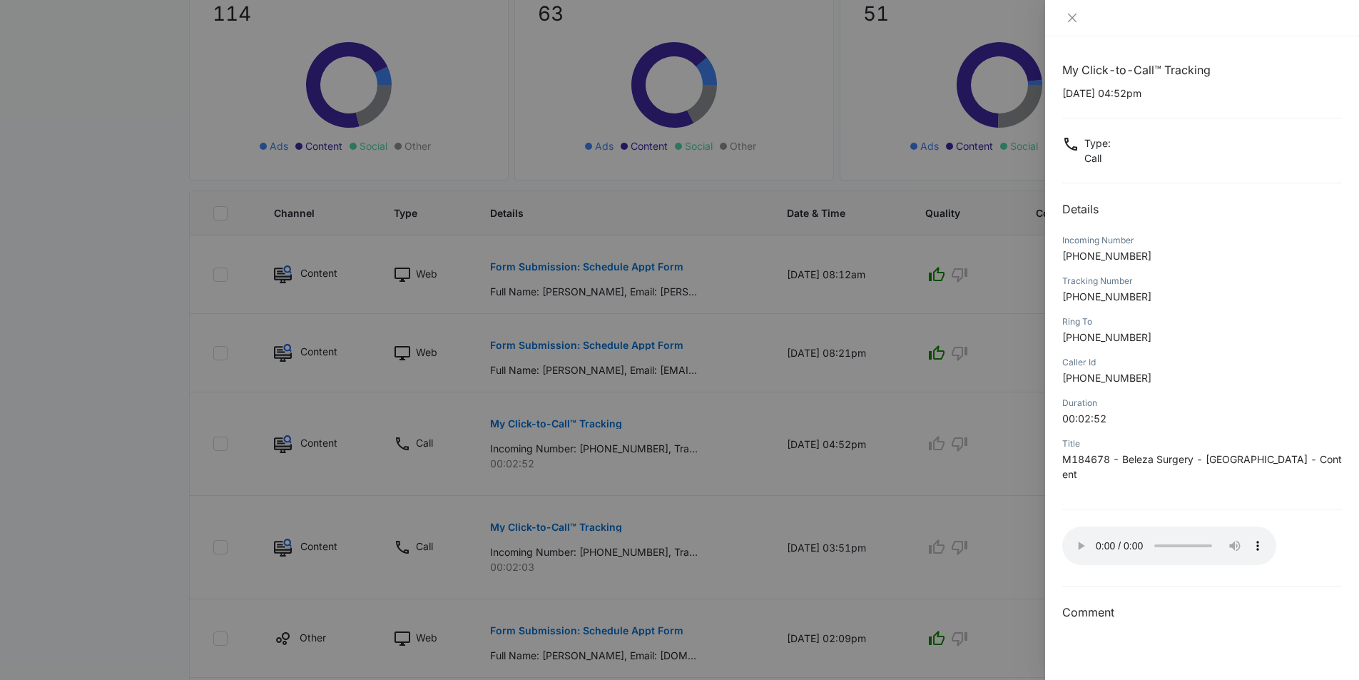
click at [847, 448] on div at bounding box center [679, 340] width 1359 height 680
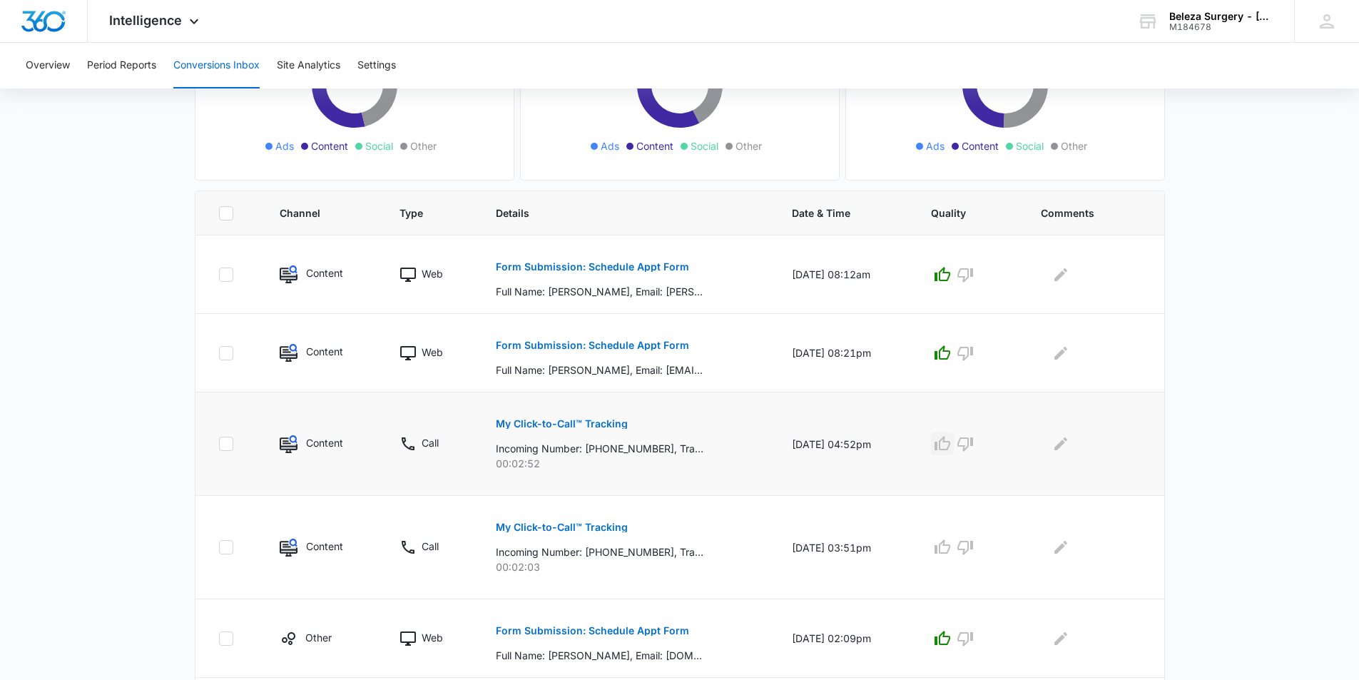
click at [948, 445] on icon "button" at bounding box center [942, 443] width 16 height 14
click at [536, 540] on button "My Click-to-Call™ Tracking" at bounding box center [562, 527] width 132 height 34
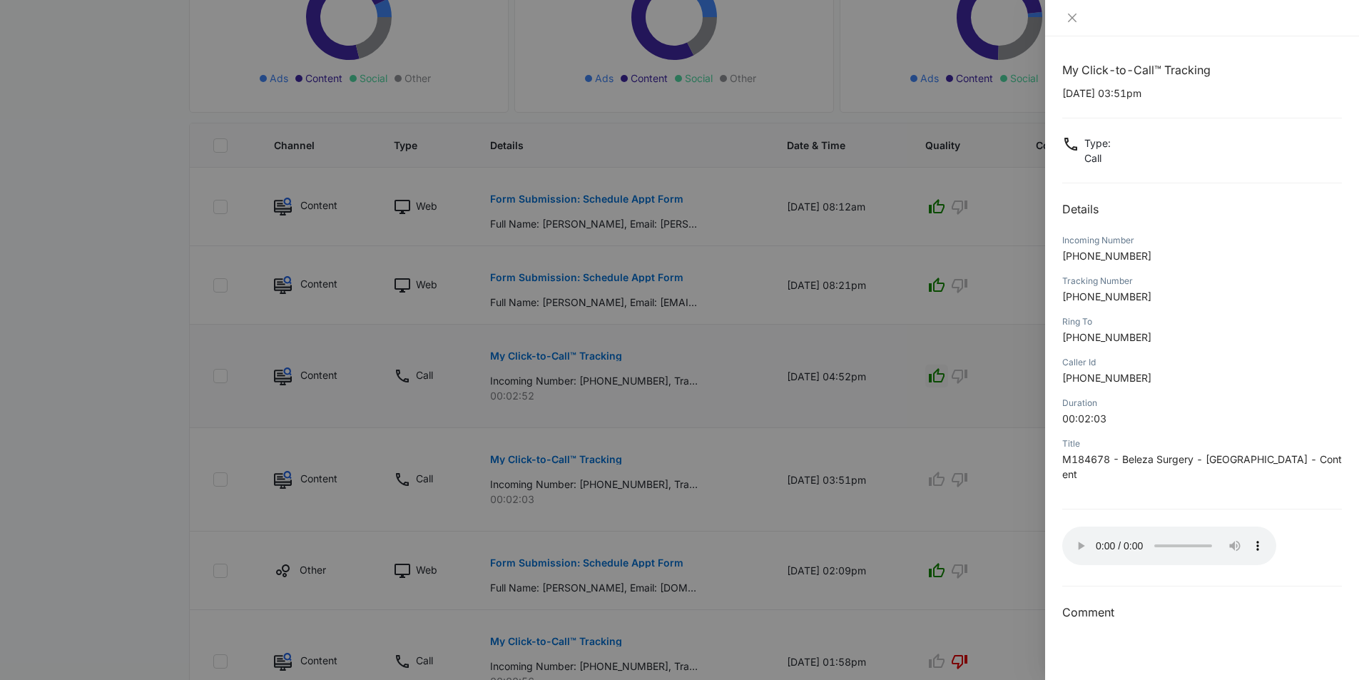
scroll to position [357, 0]
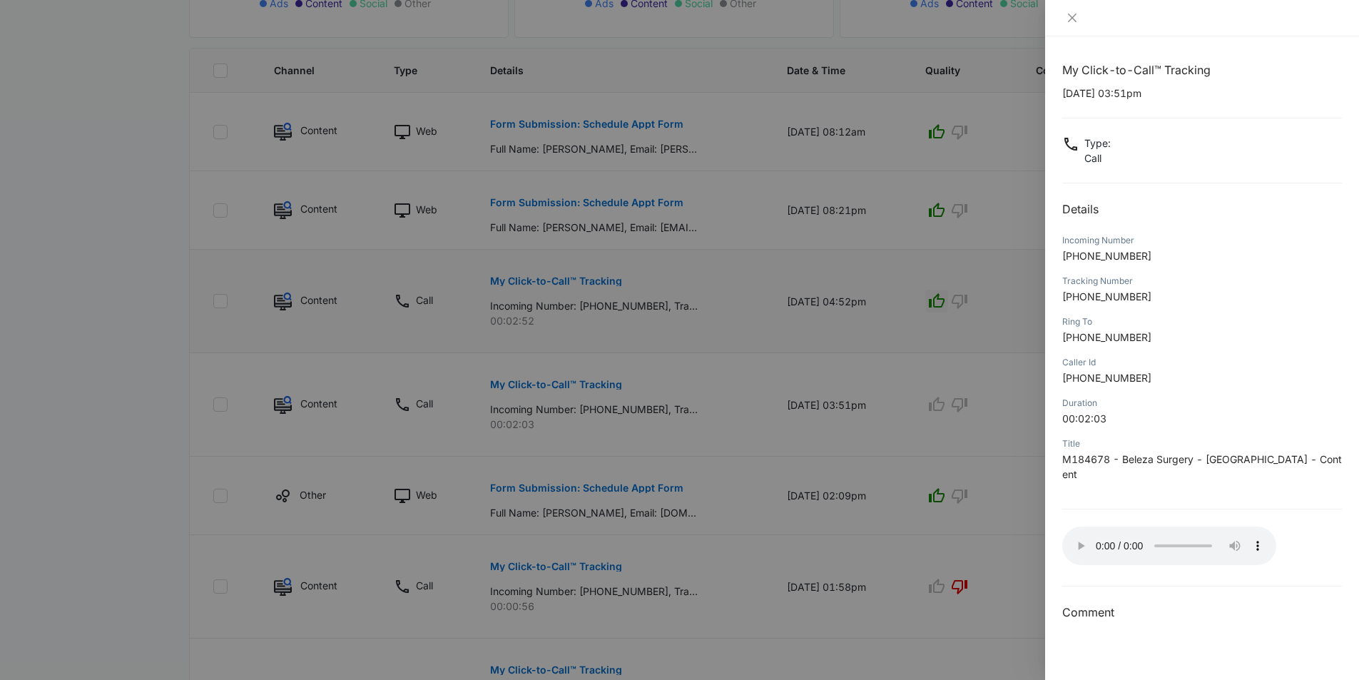
click at [976, 396] on div at bounding box center [679, 340] width 1359 height 680
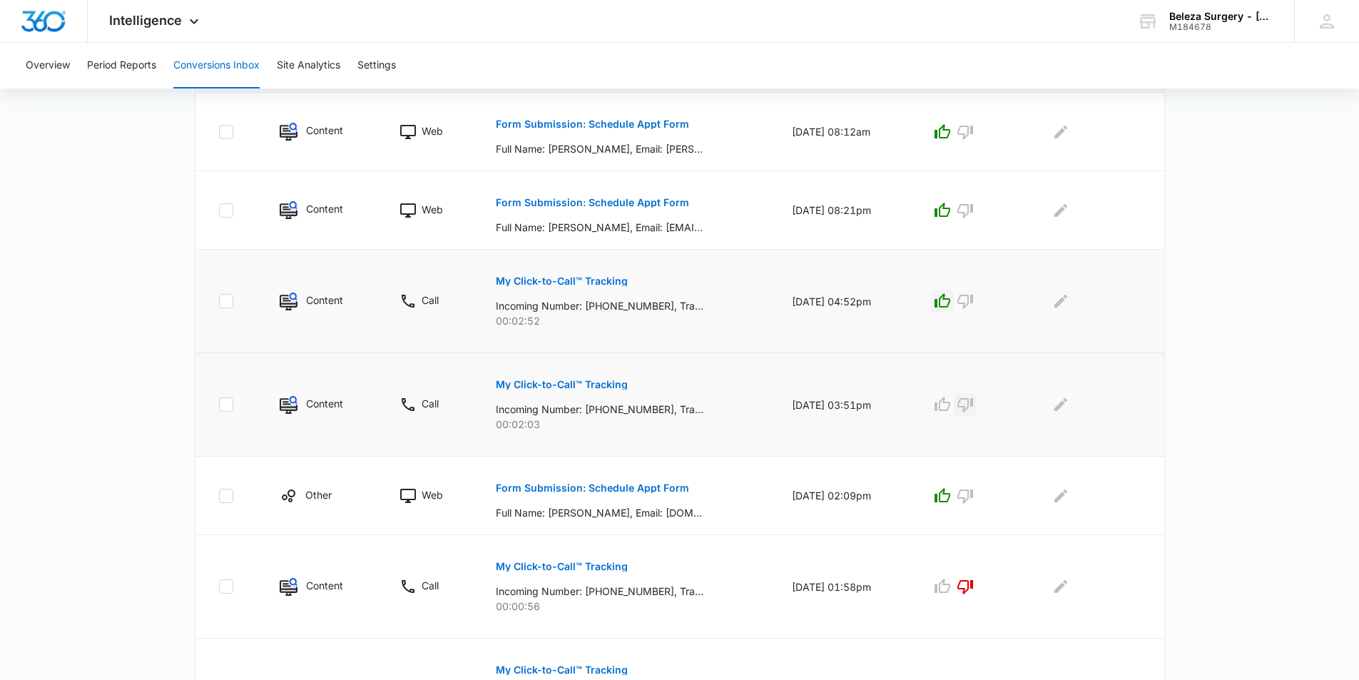
click at [968, 397] on icon "button" at bounding box center [964, 404] width 17 height 17
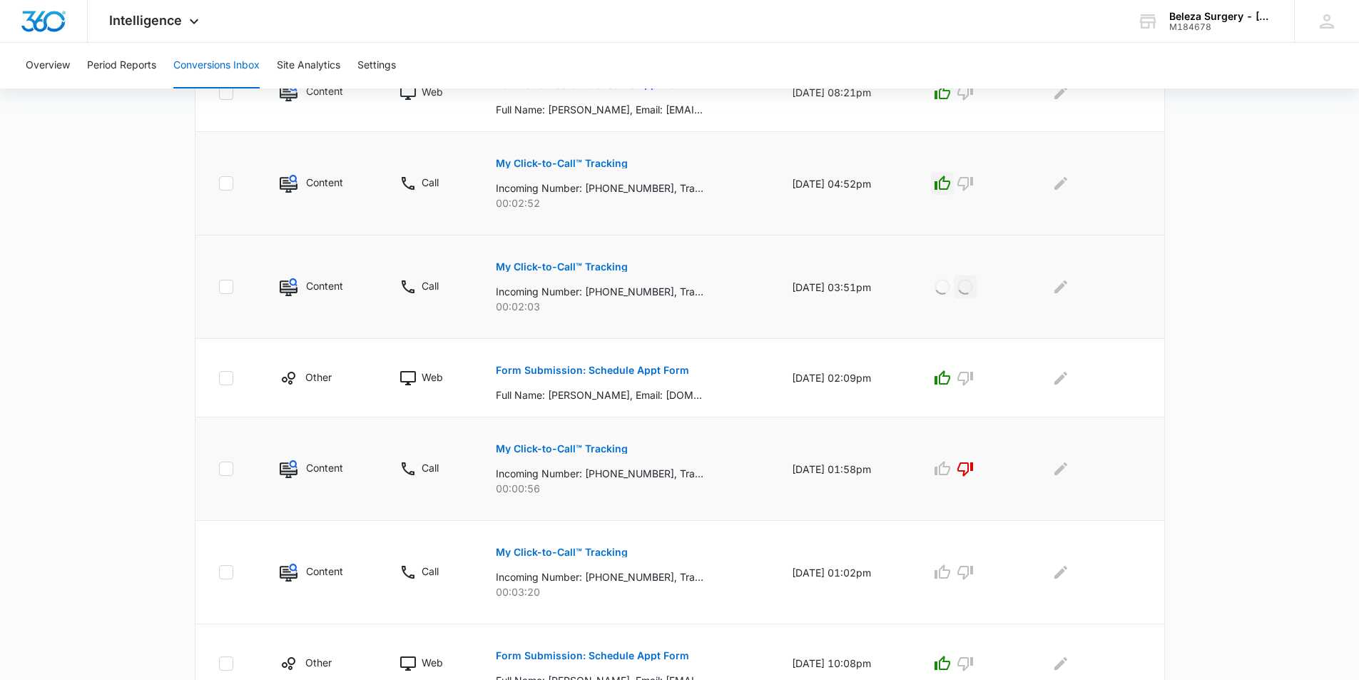
scroll to position [571, 0]
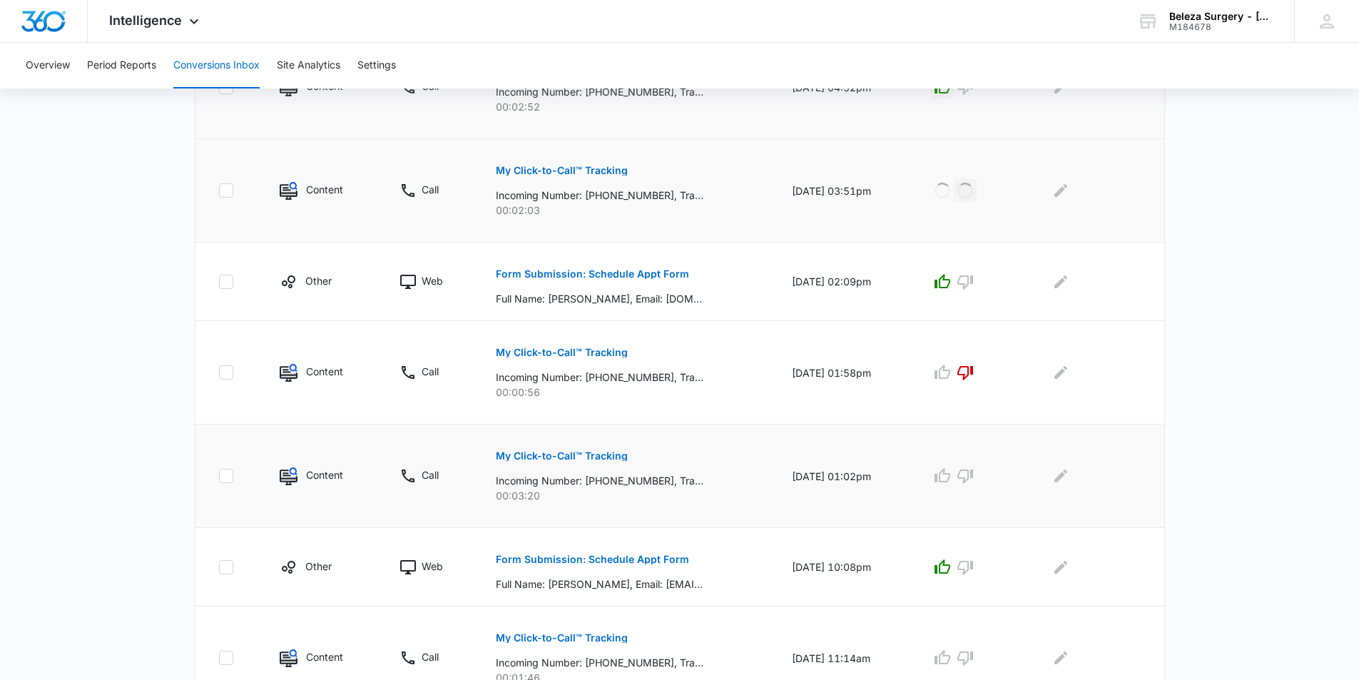
click at [585, 457] on p "My Click-to-Call™ Tracking" at bounding box center [562, 456] width 132 height 10
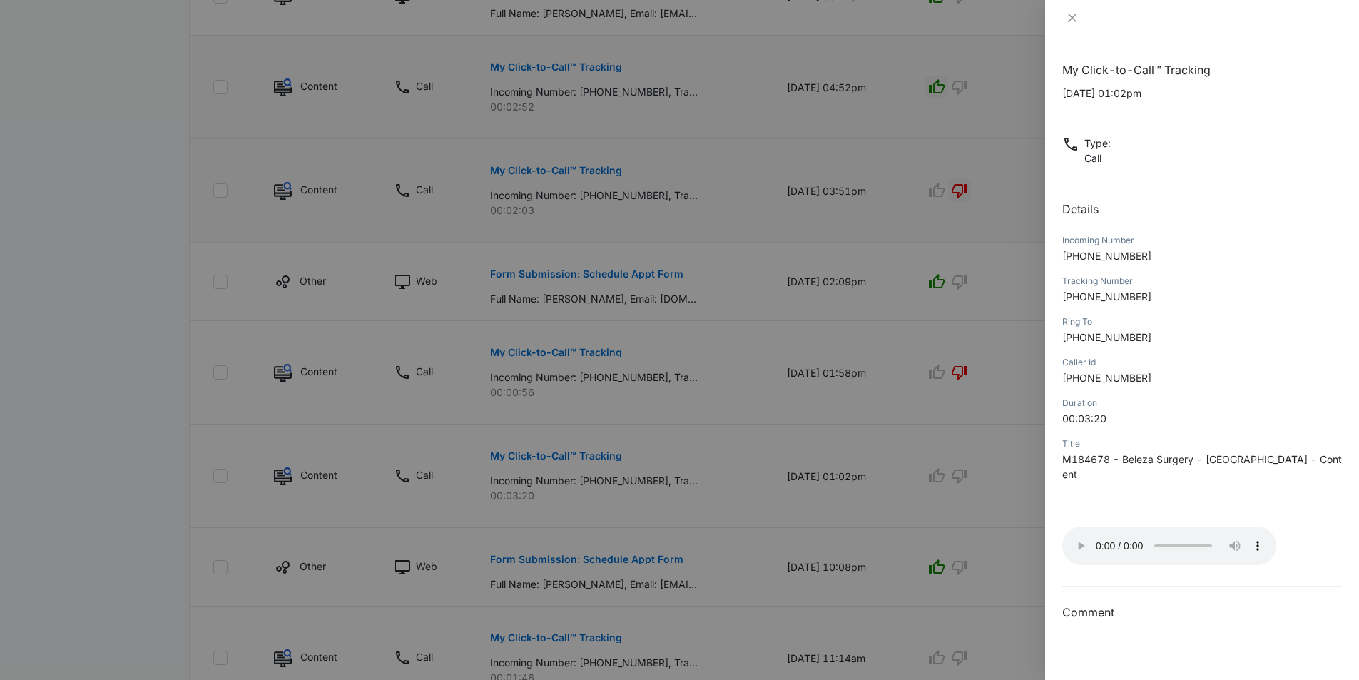
click at [864, 466] on div at bounding box center [679, 340] width 1359 height 680
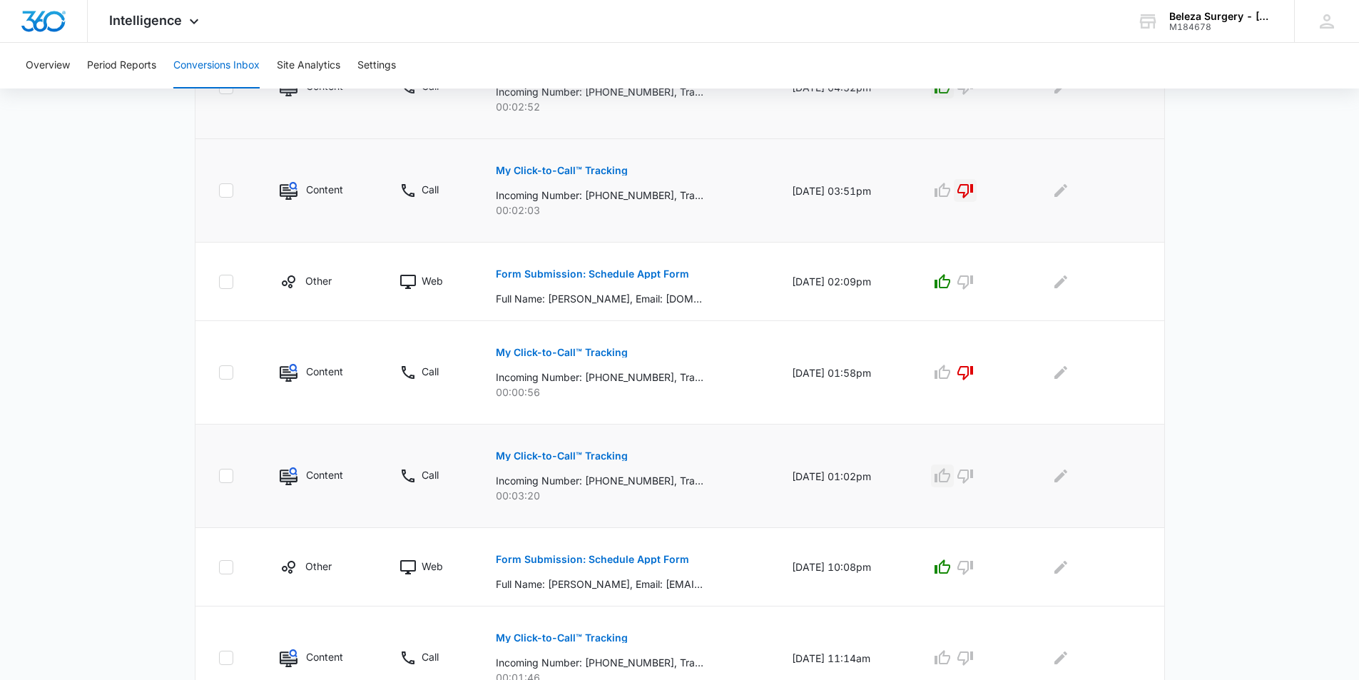
click at [942, 473] on icon "button" at bounding box center [941, 475] width 17 height 17
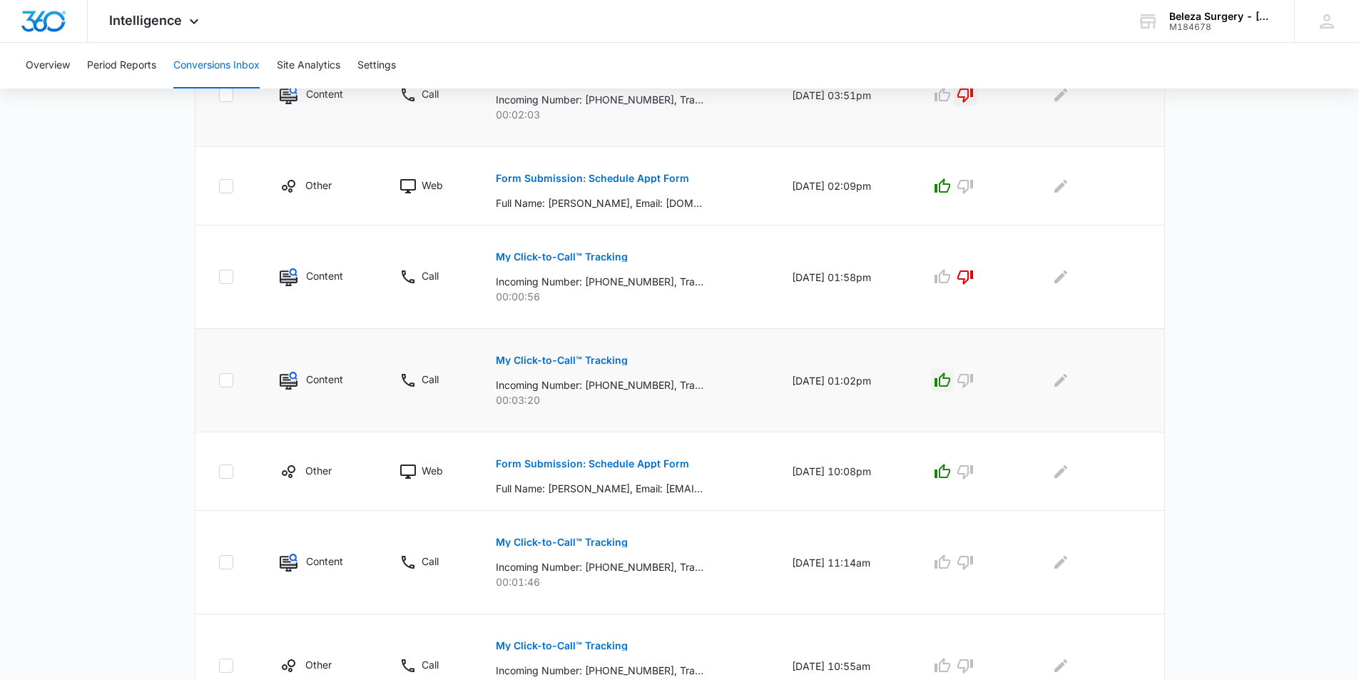
scroll to position [748, 0]
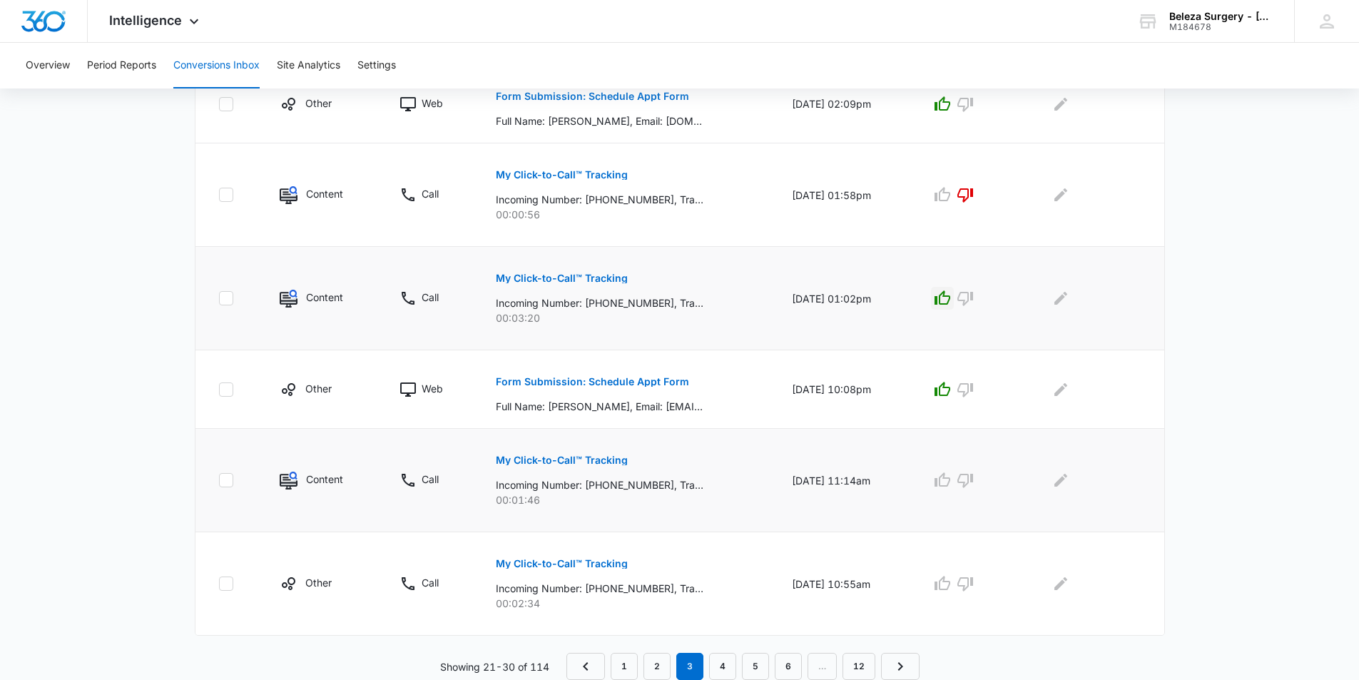
click at [605, 460] on p "My Click-to-Call™ Tracking" at bounding box center [562, 460] width 132 height 10
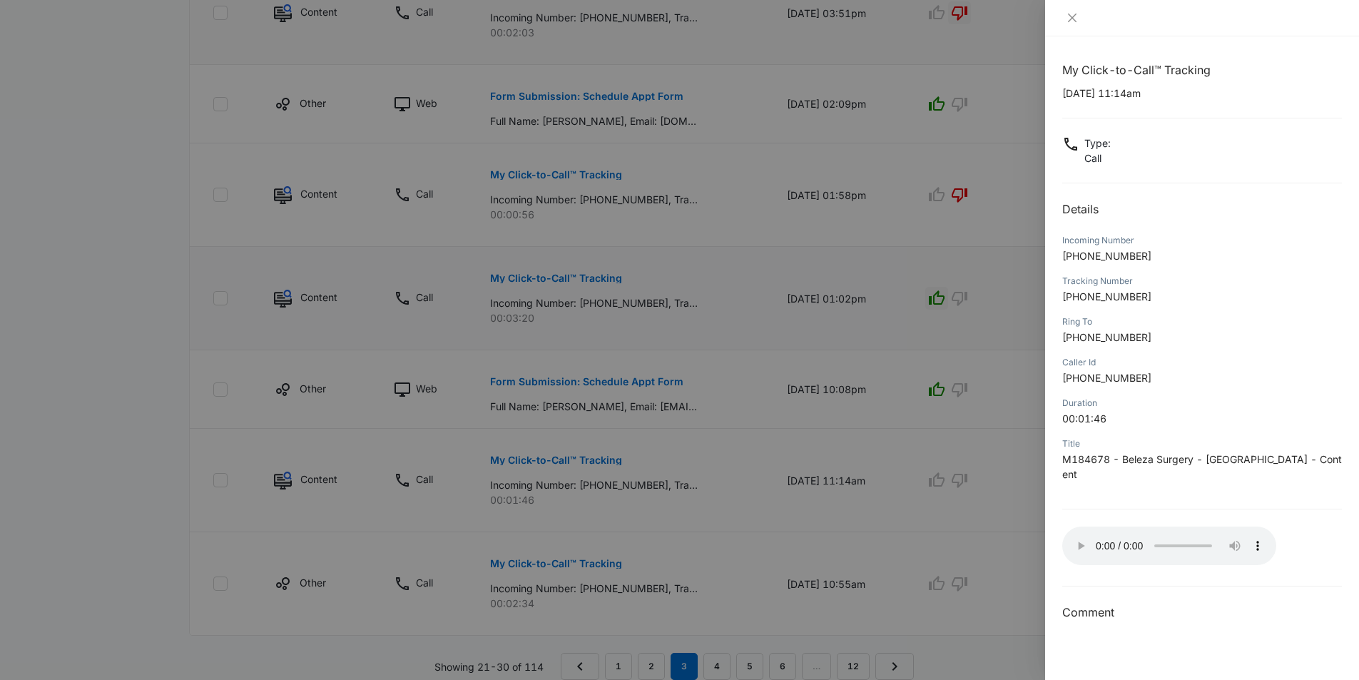
click at [804, 392] on div at bounding box center [679, 340] width 1359 height 680
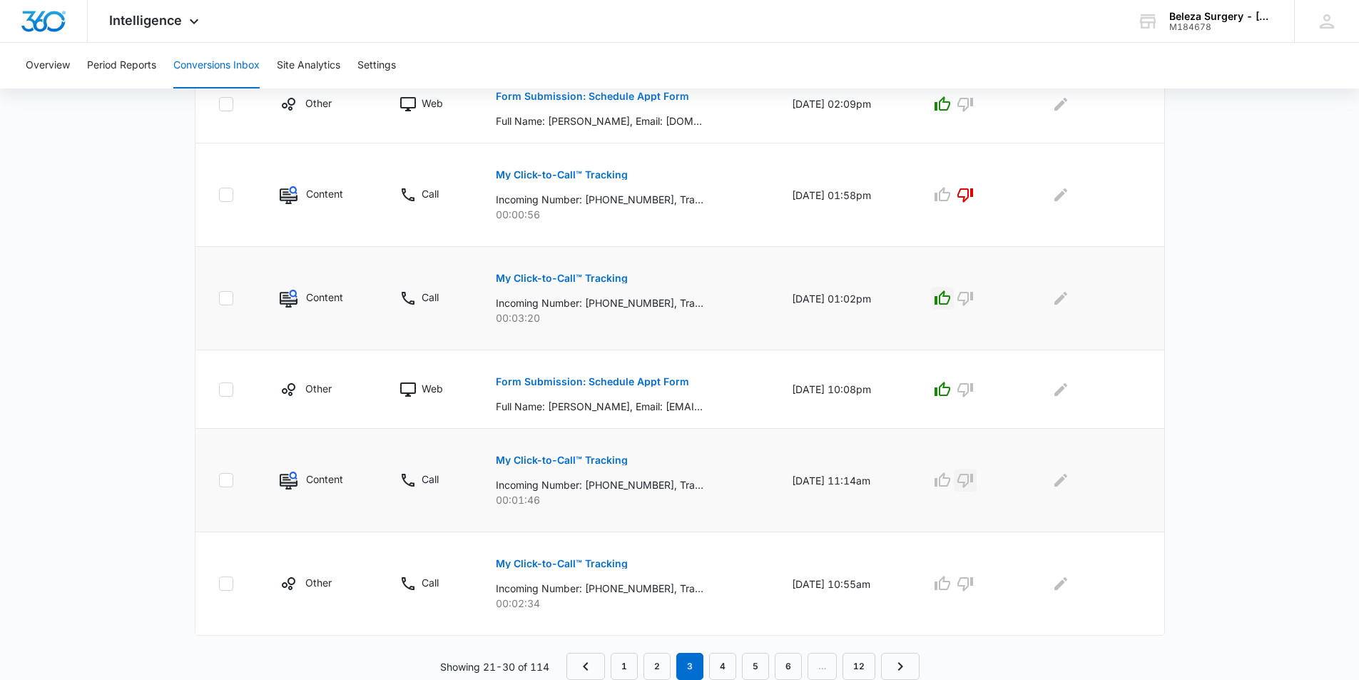
click at [973, 476] on icon "button" at bounding box center [965, 481] width 16 height 14
click at [538, 567] on p "My Click-to-Call™ Tracking" at bounding box center [562, 563] width 132 height 10
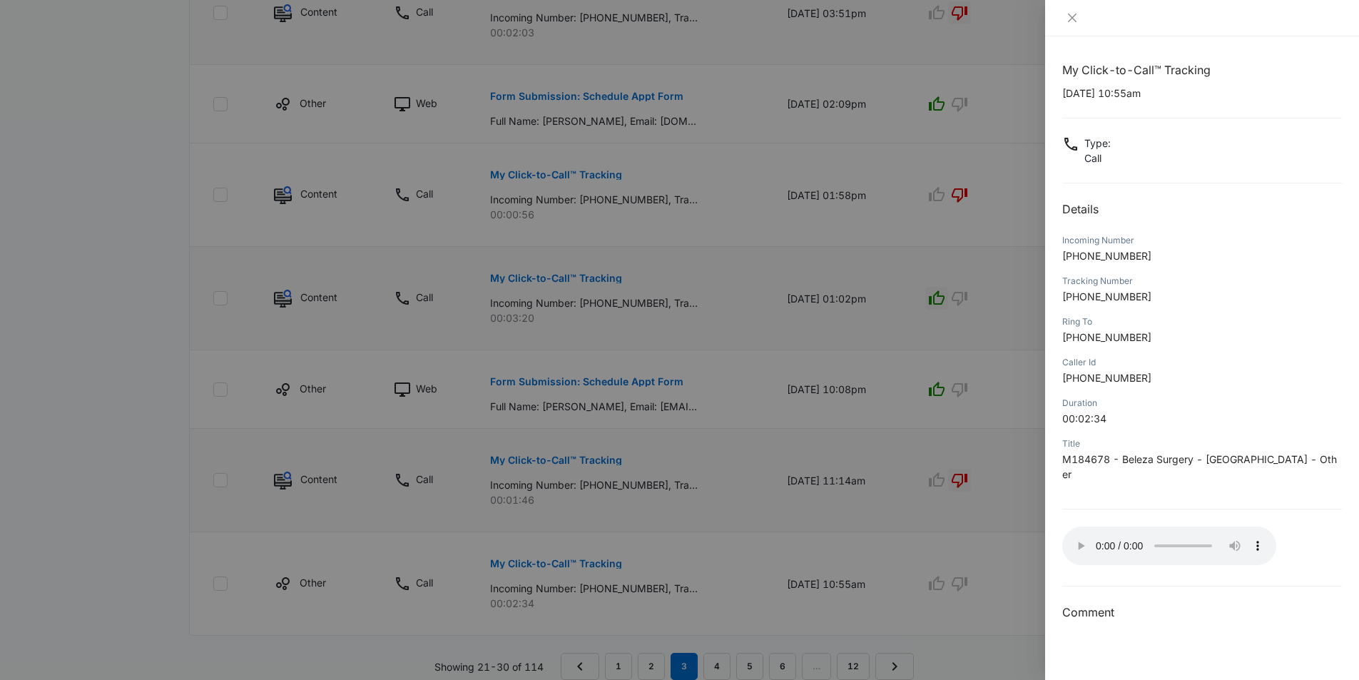
click at [687, 377] on div at bounding box center [679, 340] width 1359 height 680
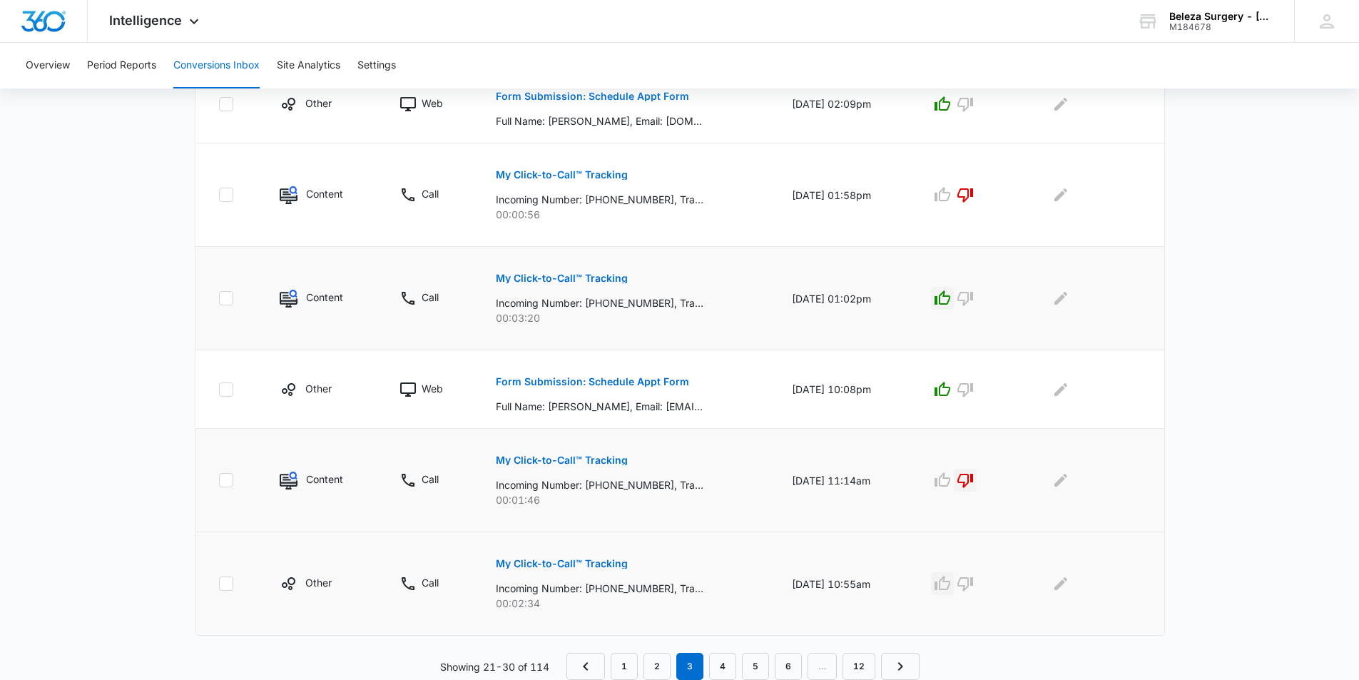
click at [950, 588] on icon "button" at bounding box center [942, 582] width 16 height 14
click at [658, 654] on link "2" at bounding box center [656, 666] width 27 height 27
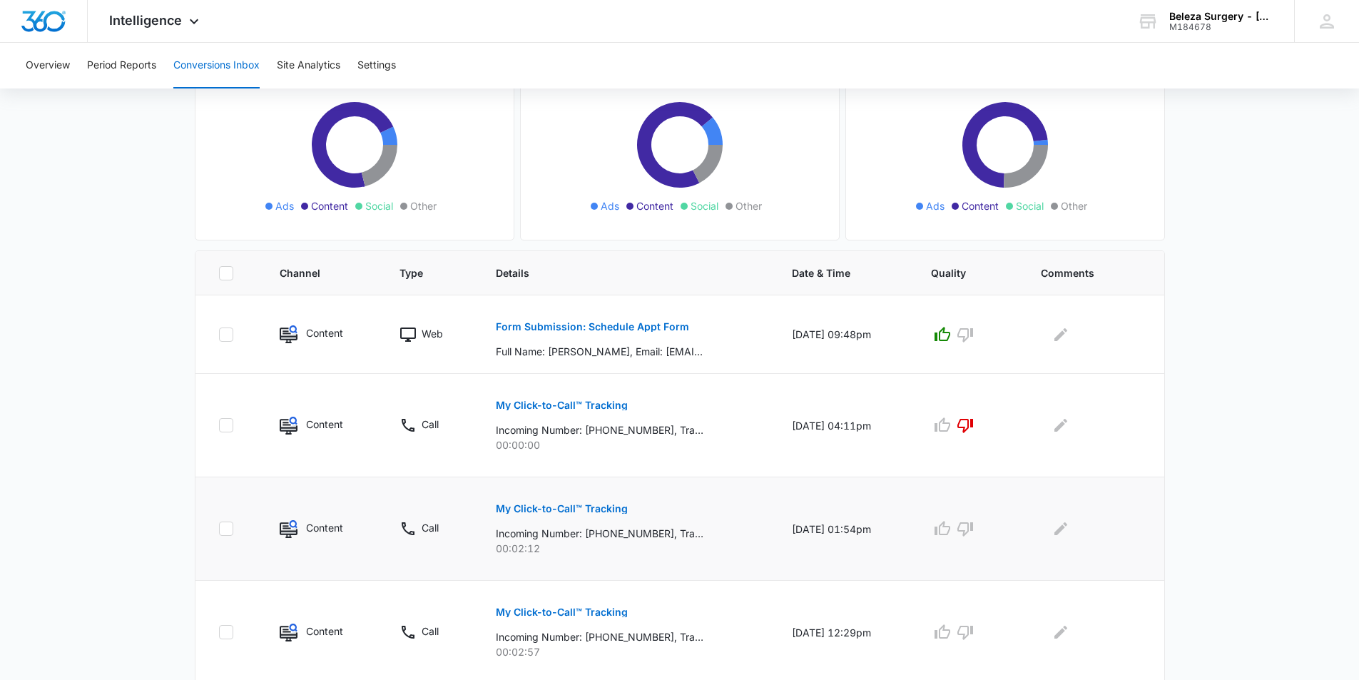
scroll to position [214, 0]
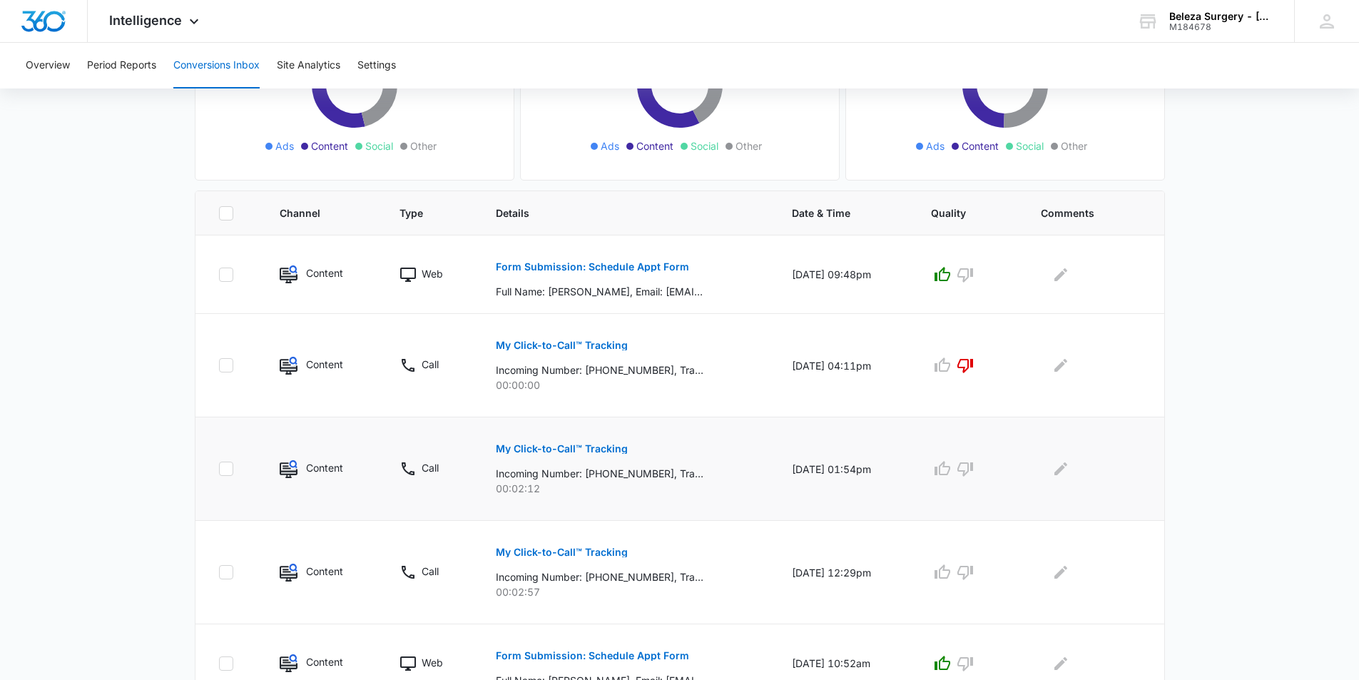
click at [592, 452] on p "My Click-to-Call™ Tracking" at bounding box center [562, 449] width 132 height 10
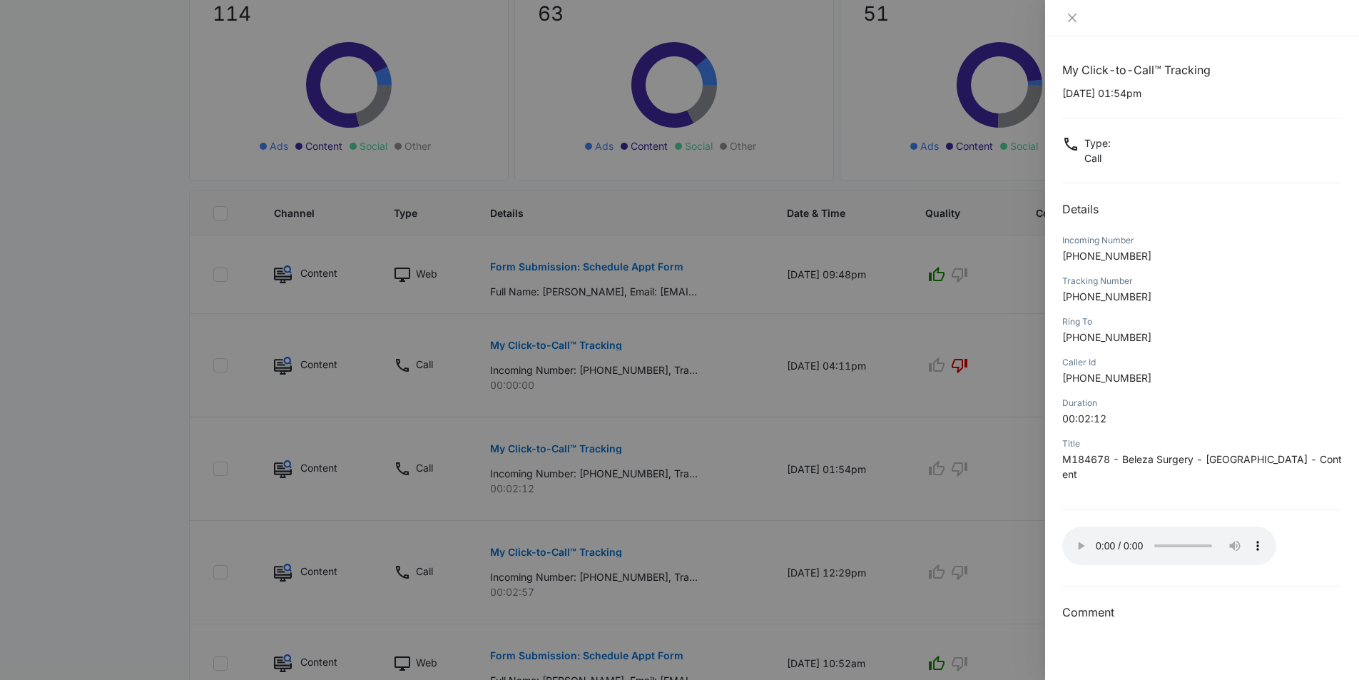
click at [748, 367] on div at bounding box center [679, 340] width 1359 height 680
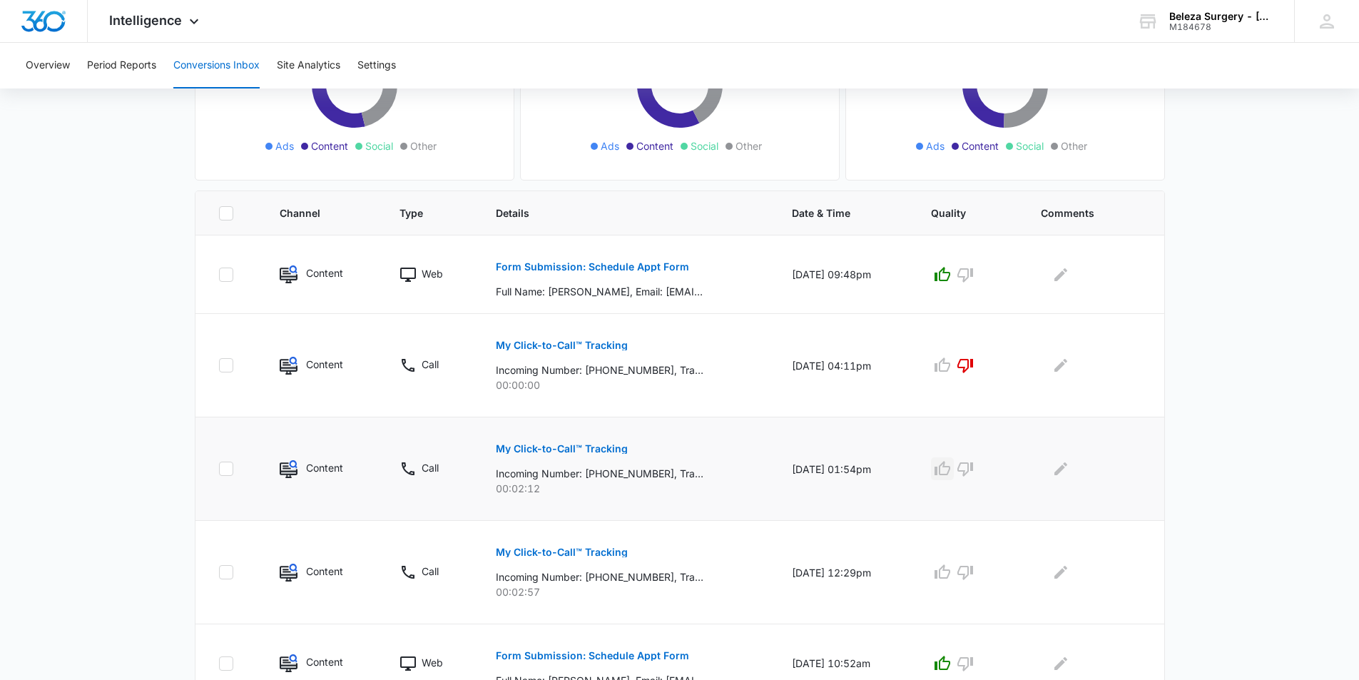
click at [951, 465] on icon "button" at bounding box center [941, 468] width 17 height 17
click at [583, 551] on p "My Click-to-Call™ Tracking" at bounding box center [562, 552] width 132 height 10
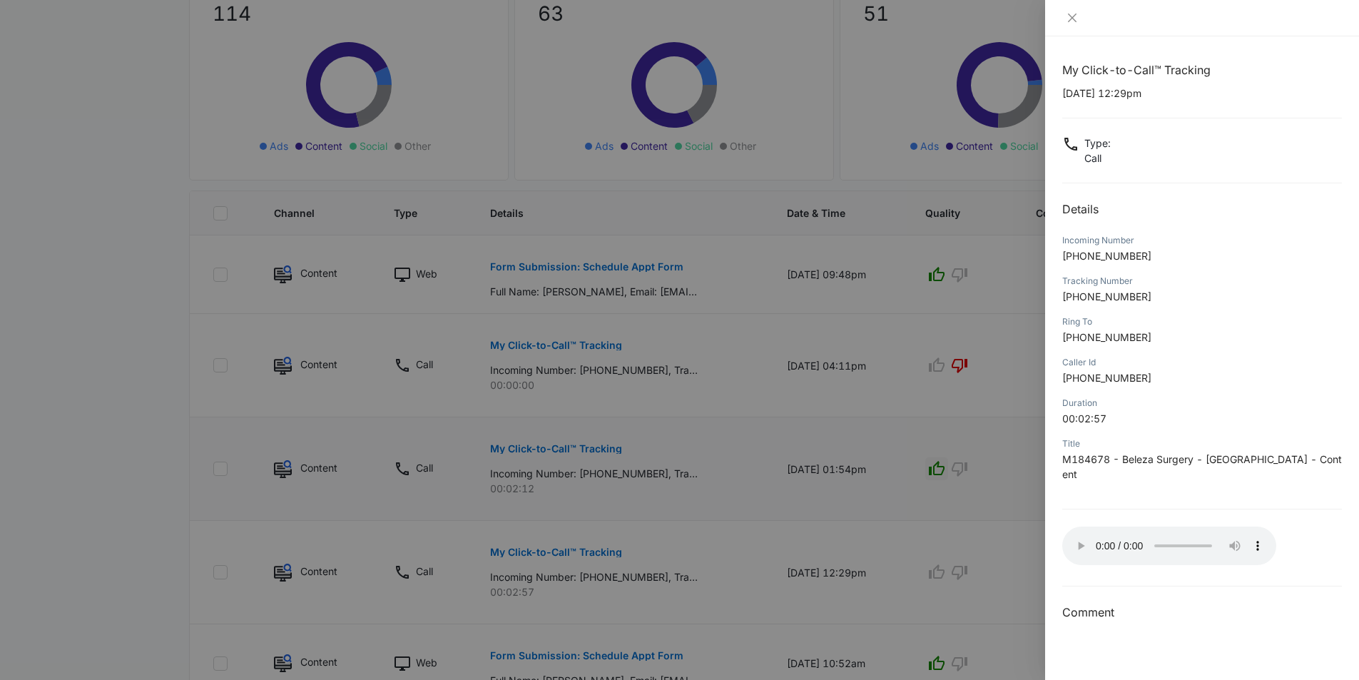
click at [910, 549] on div at bounding box center [679, 340] width 1359 height 680
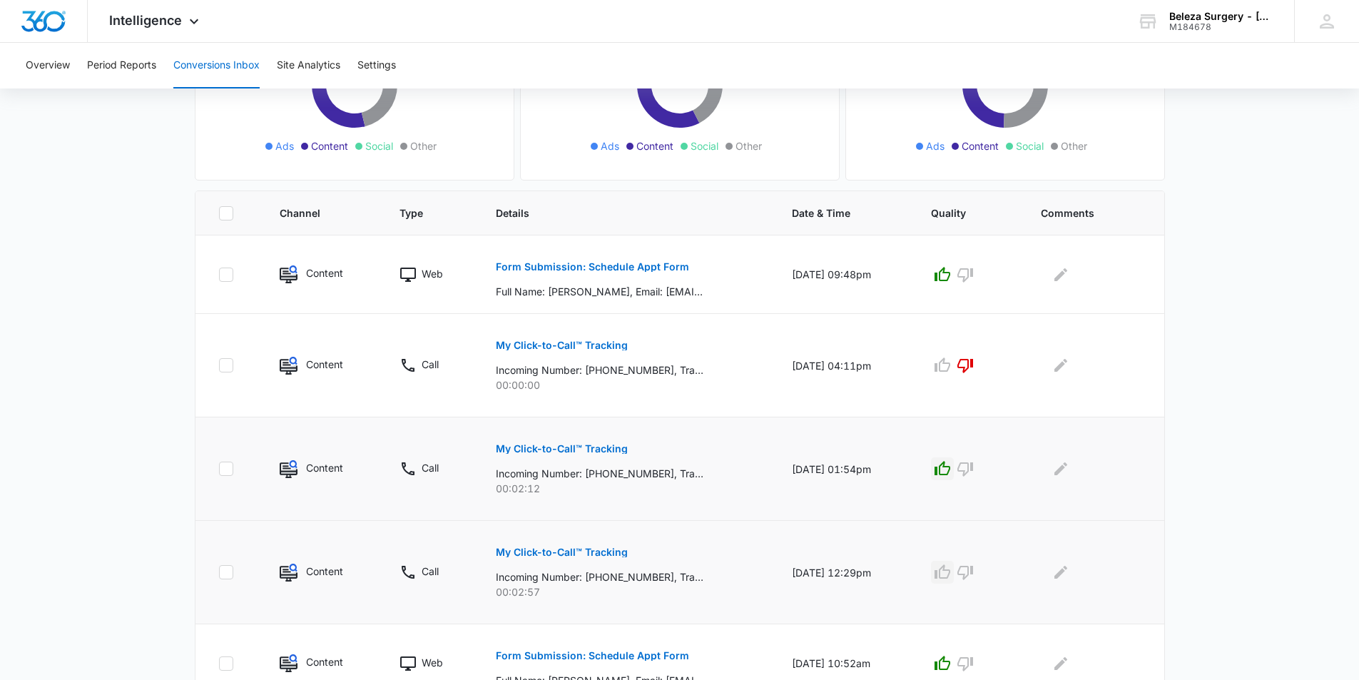
click at [946, 569] on icon "button" at bounding box center [941, 571] width 17 height 17
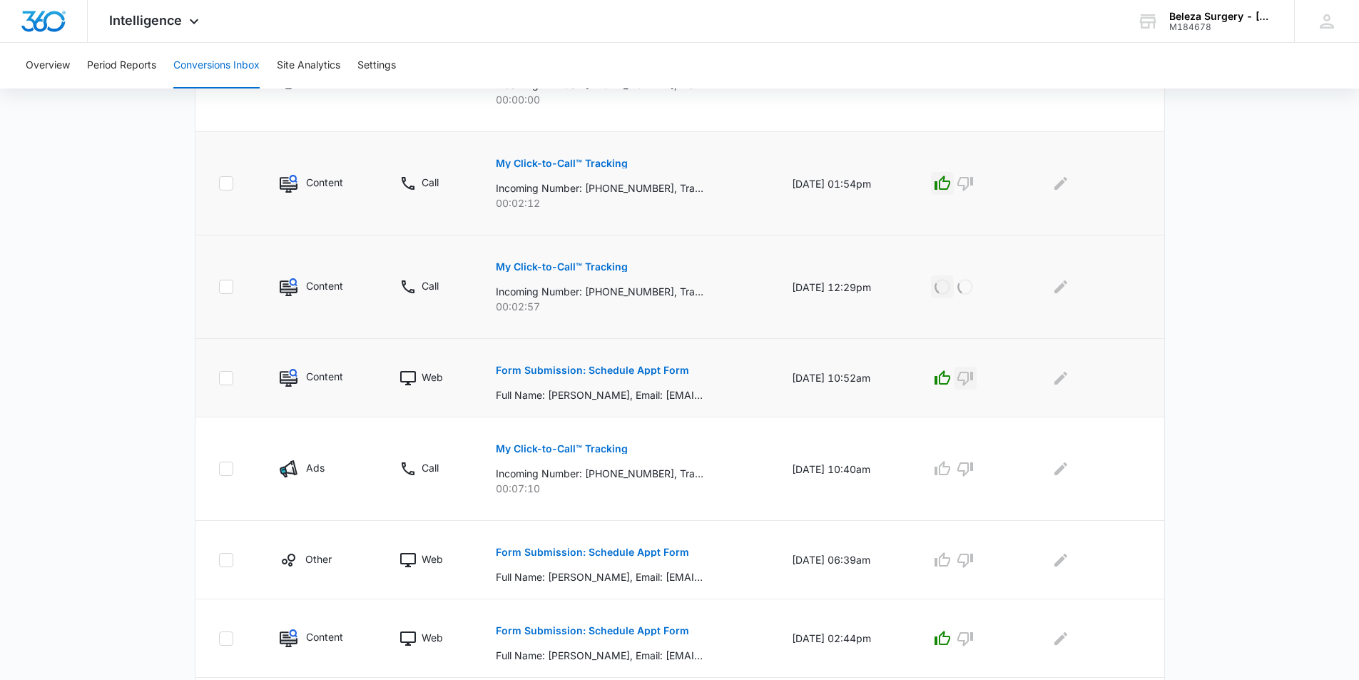
scroll to position [571, 0]
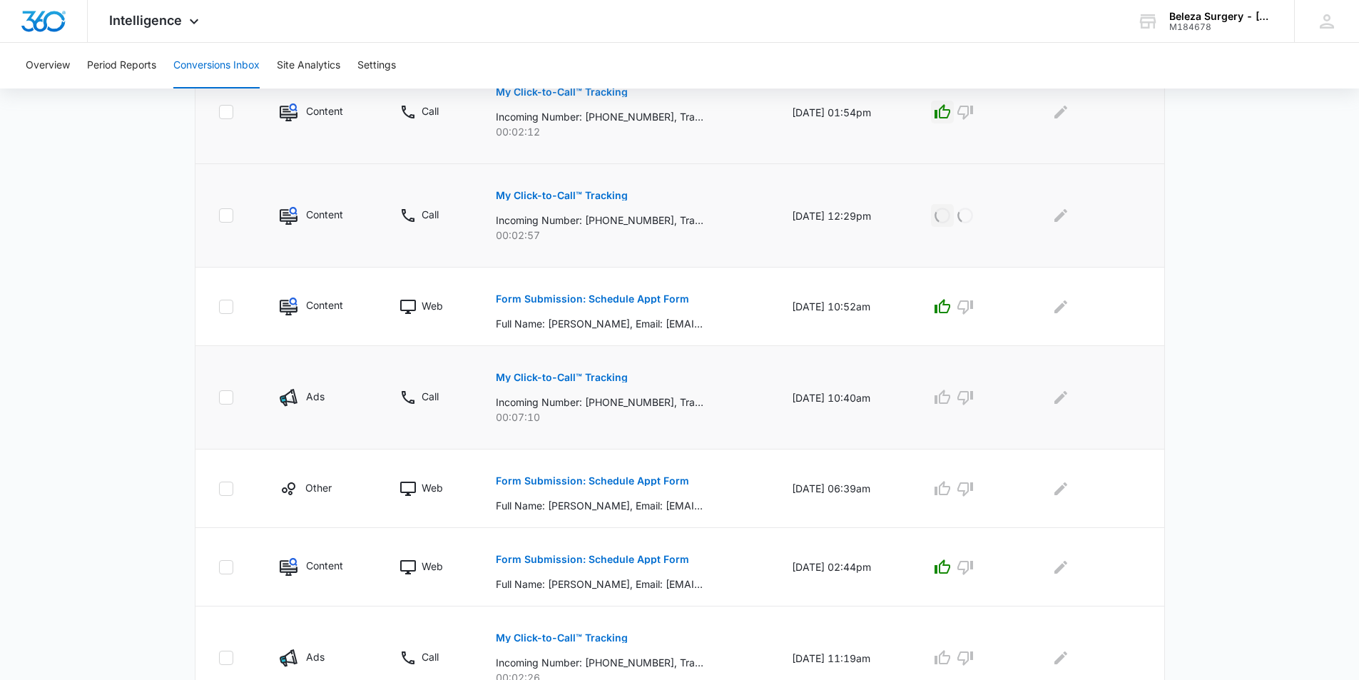
click at [595, 379] on p "My Click-to-Call™ Tracking" at bounding box center [562, 377] width 132 height 10
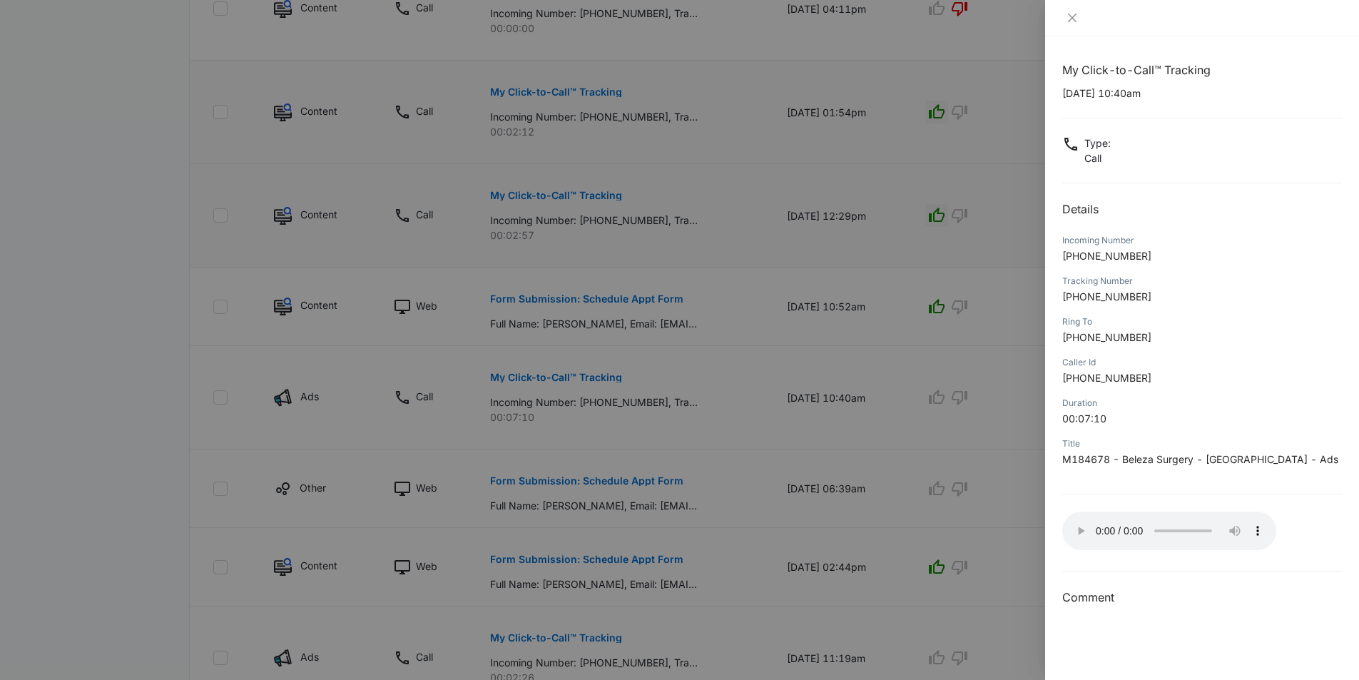
click at [944, 405] on div at bounding box center [679, 340] width 1359 height 680
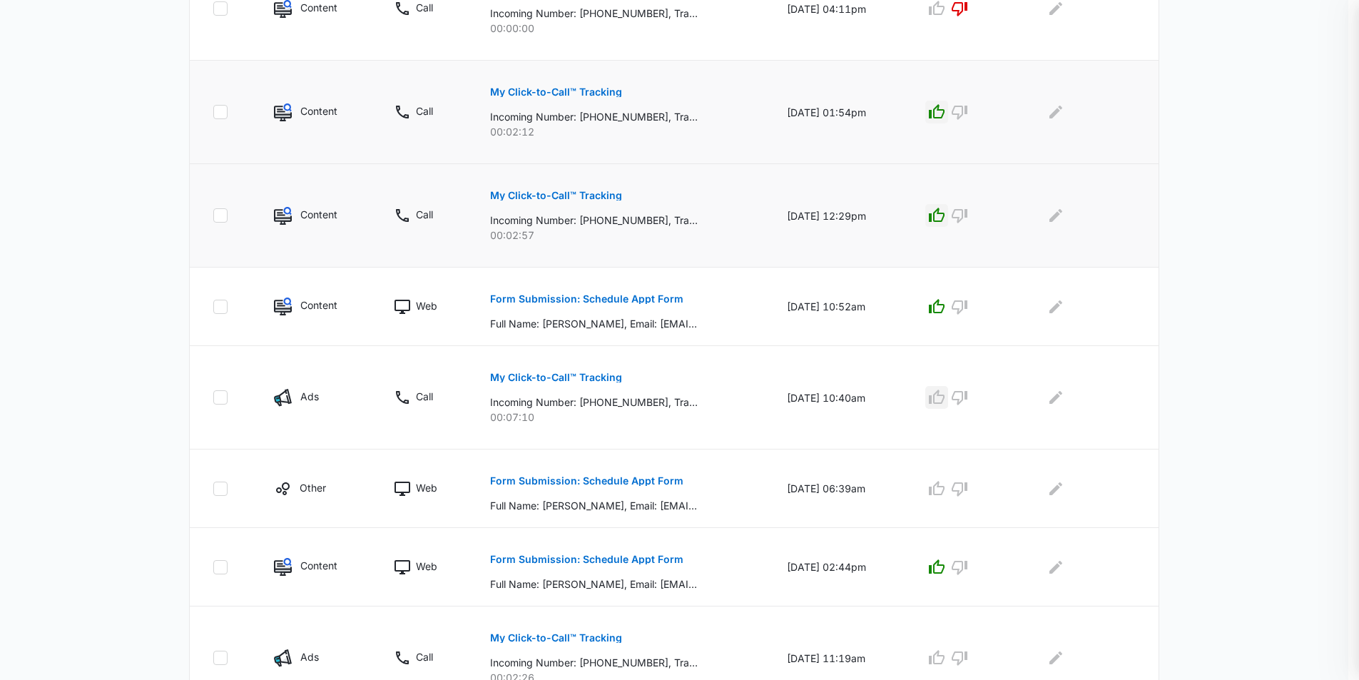
click at [943, 399] on icon "button" at bounding box center [936, 396] width 16 height 14
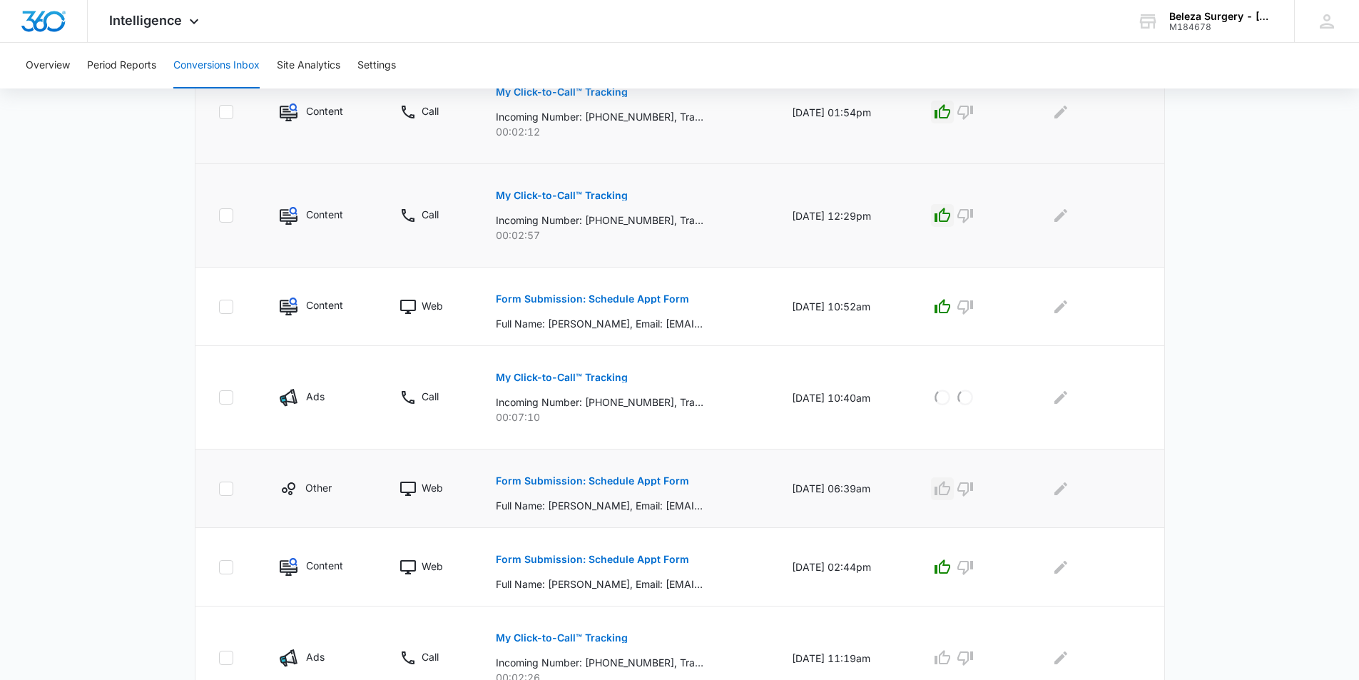
click at [950, 493] on icon "button" at bounding box center [942, 488] width 16 height 14
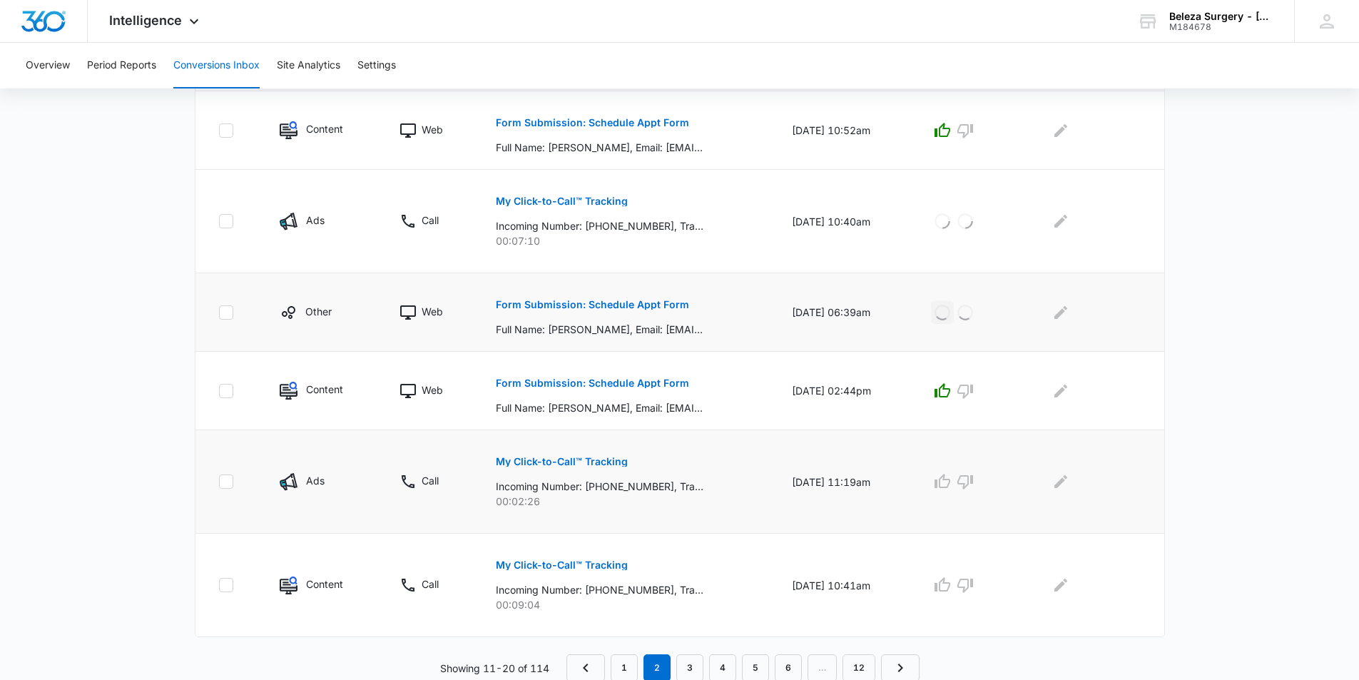
scroll to position [748, 0]
click at [584, 467] on button "My Click-to-Call™ Tracking" at bounding box center [562, 460] width 132 height 34
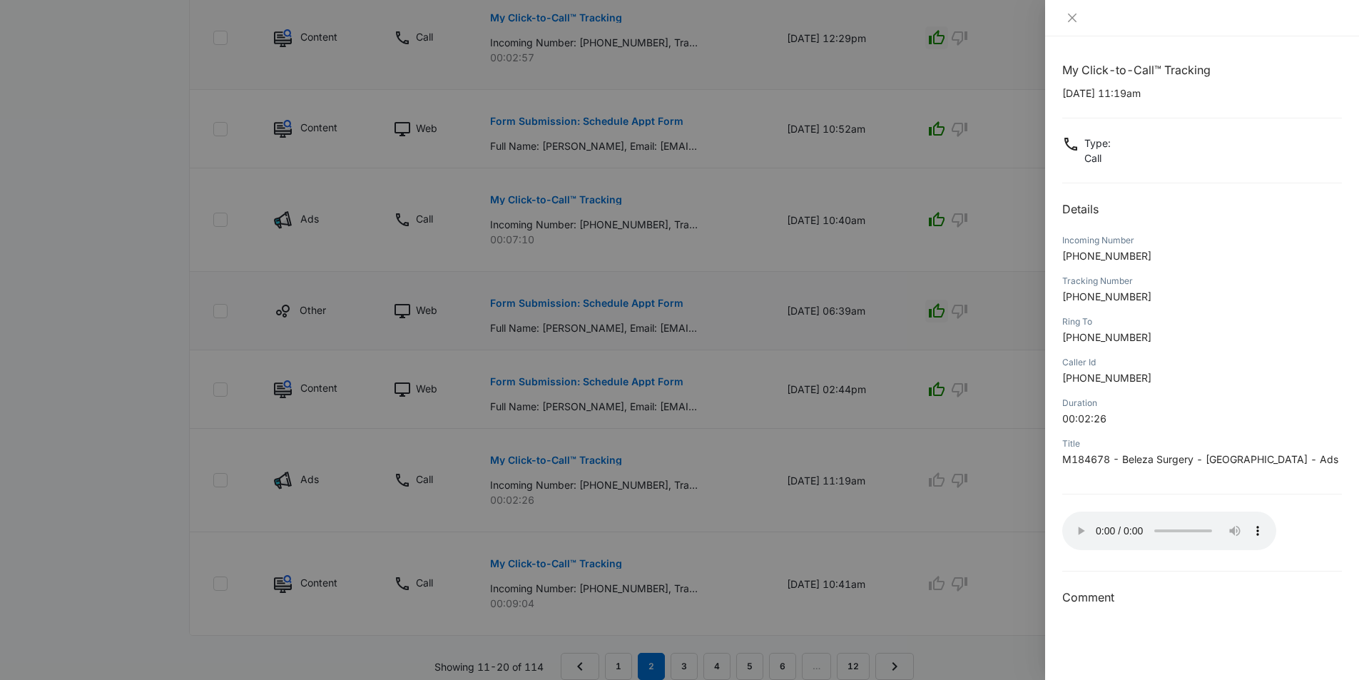
click at [804, 448] on div at bounding box center [679, 340] width 1359 height 680
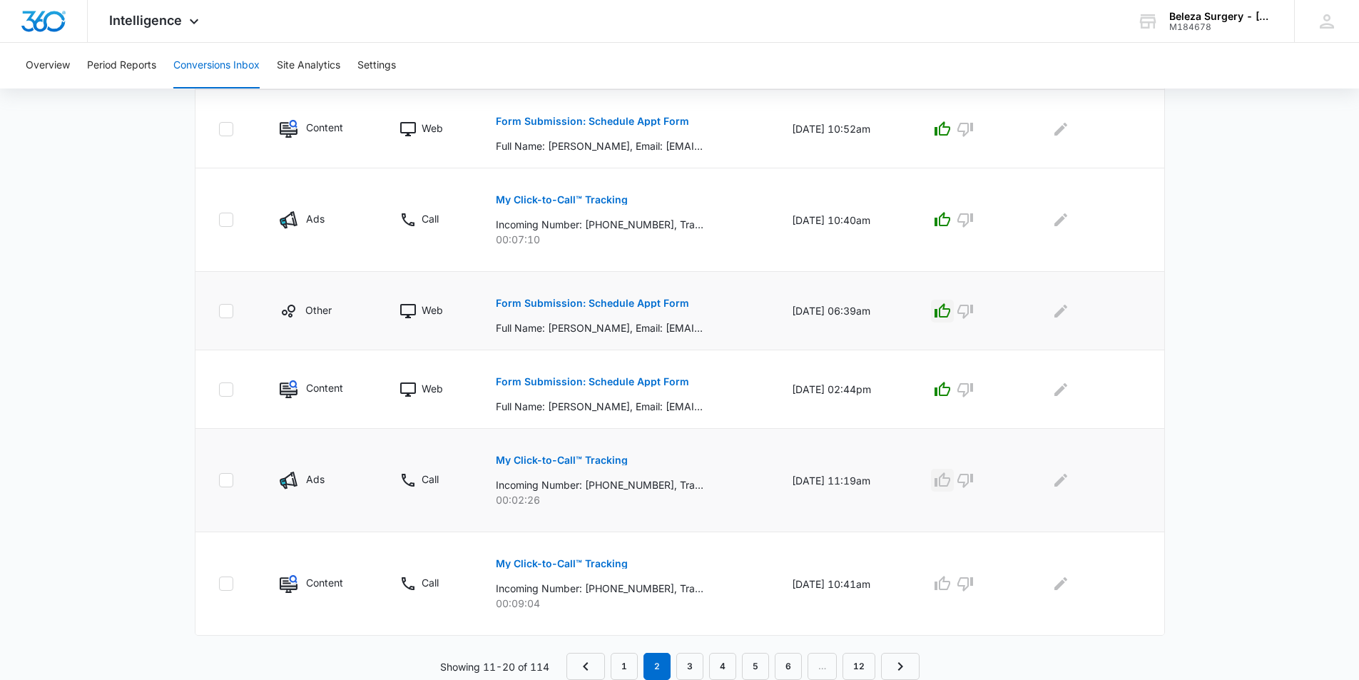
click at [944, 475] on icon "button" at bounding box center [941, 479] width 17 height 17
click at [553, 566] on p "My Click-to-Call™ Tracking" at bounding box center [562, 563] width 132 height 10
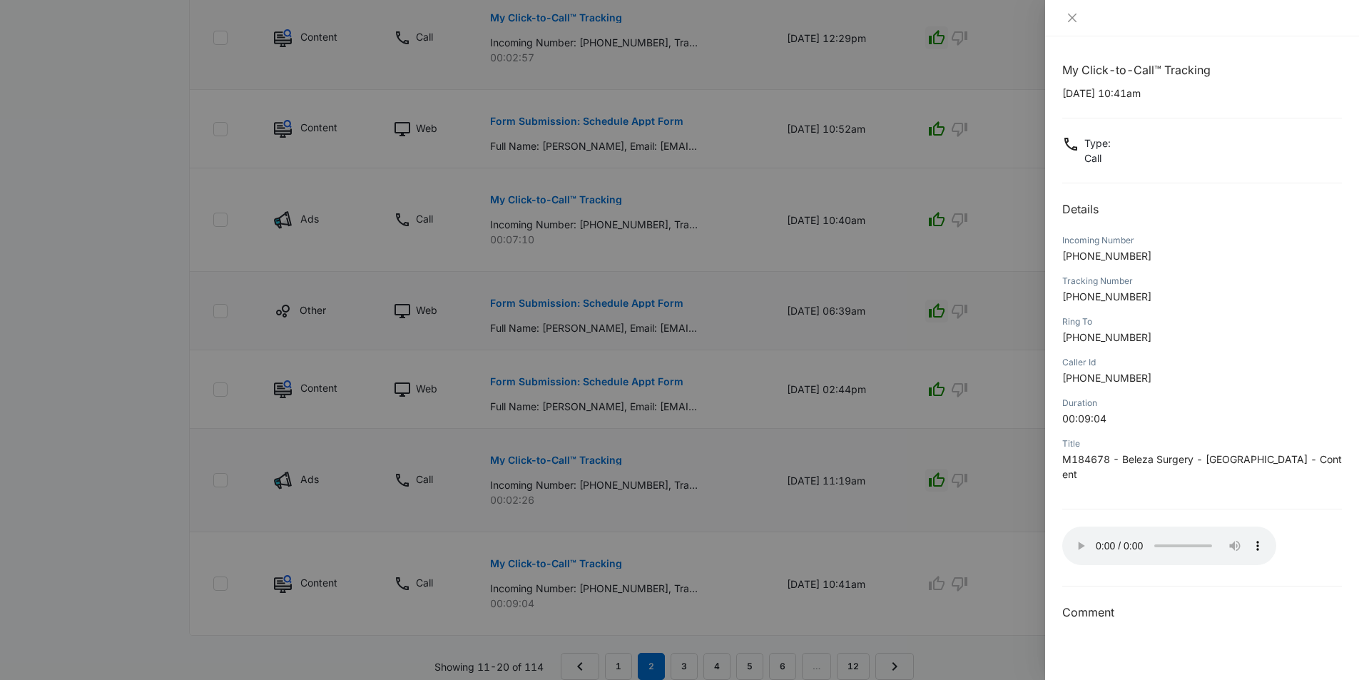
click at [1010, 493] on div at bounding box center [679, 340] width 1359 height 680
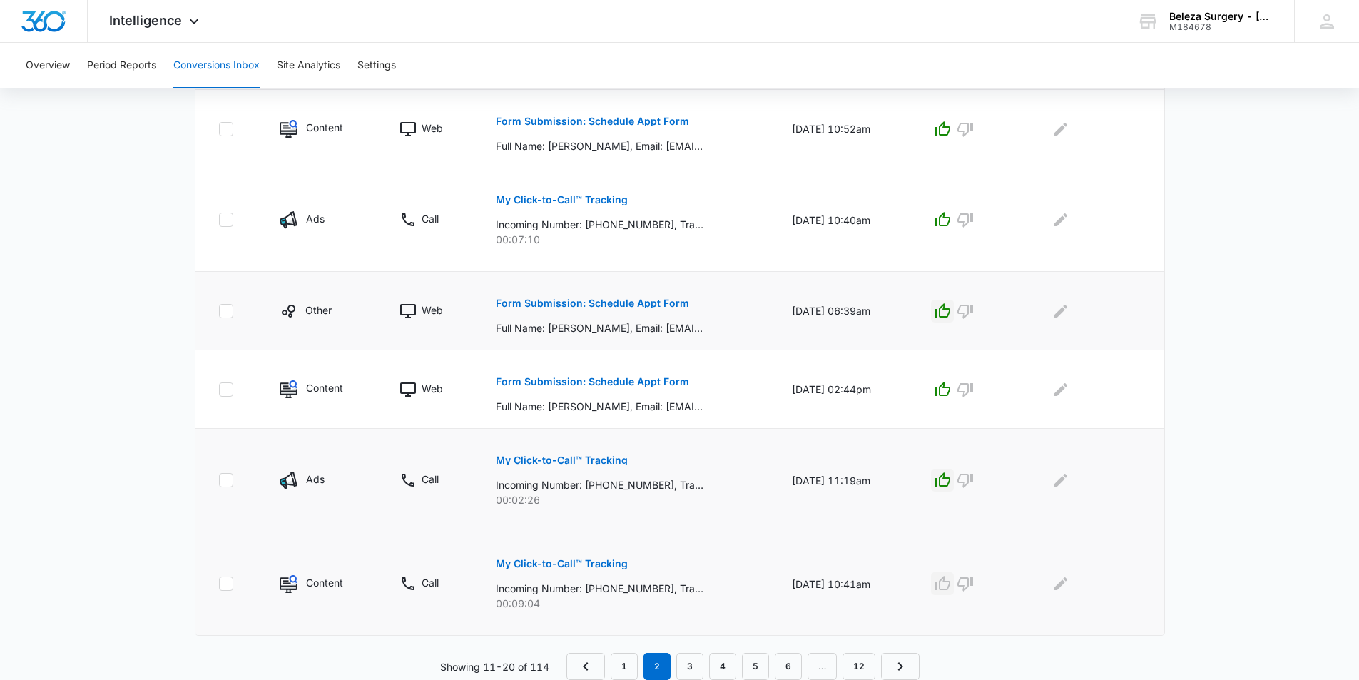
click at [949, 579] on icon "button" at bounding box center [941, 583] width 17 height 17
click at [625, 660] on link "1" at bounding box center [623, 666] width 27 height 27
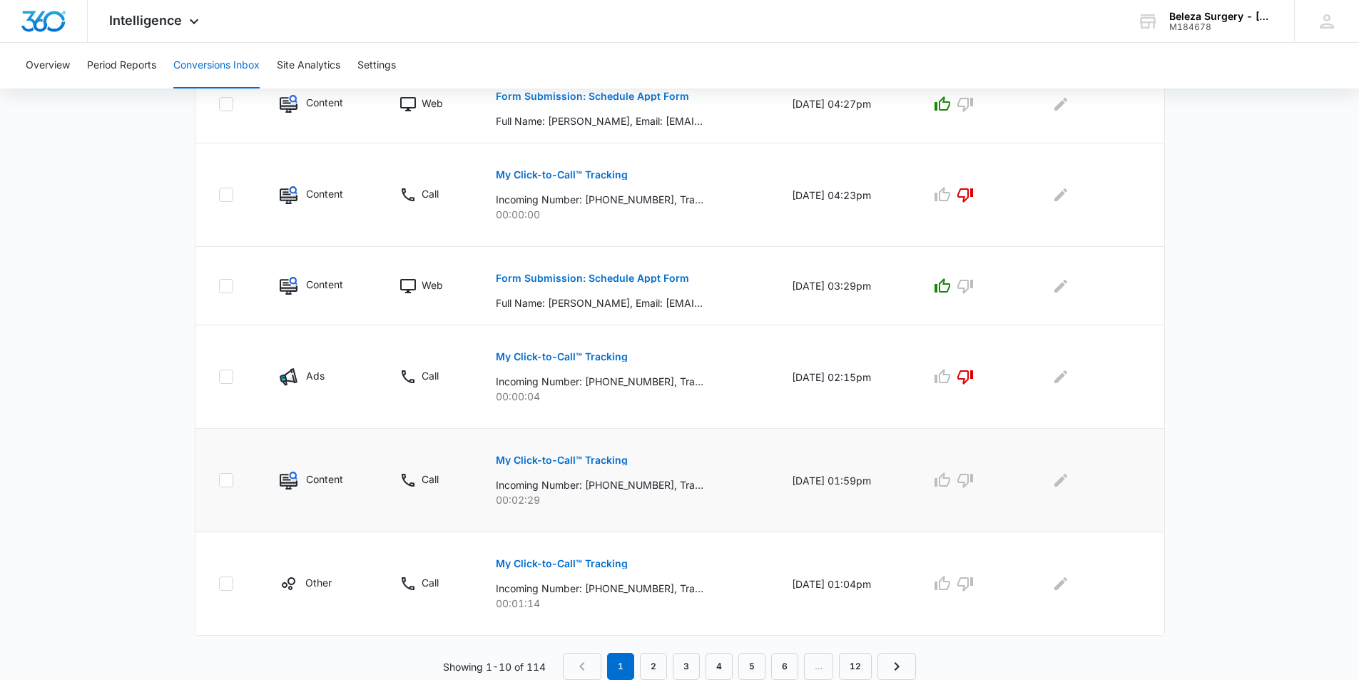
click at [573, 459] on p "My Click-to-Call™ Tracking" at bounding box center [562, 460] width 132 height 10
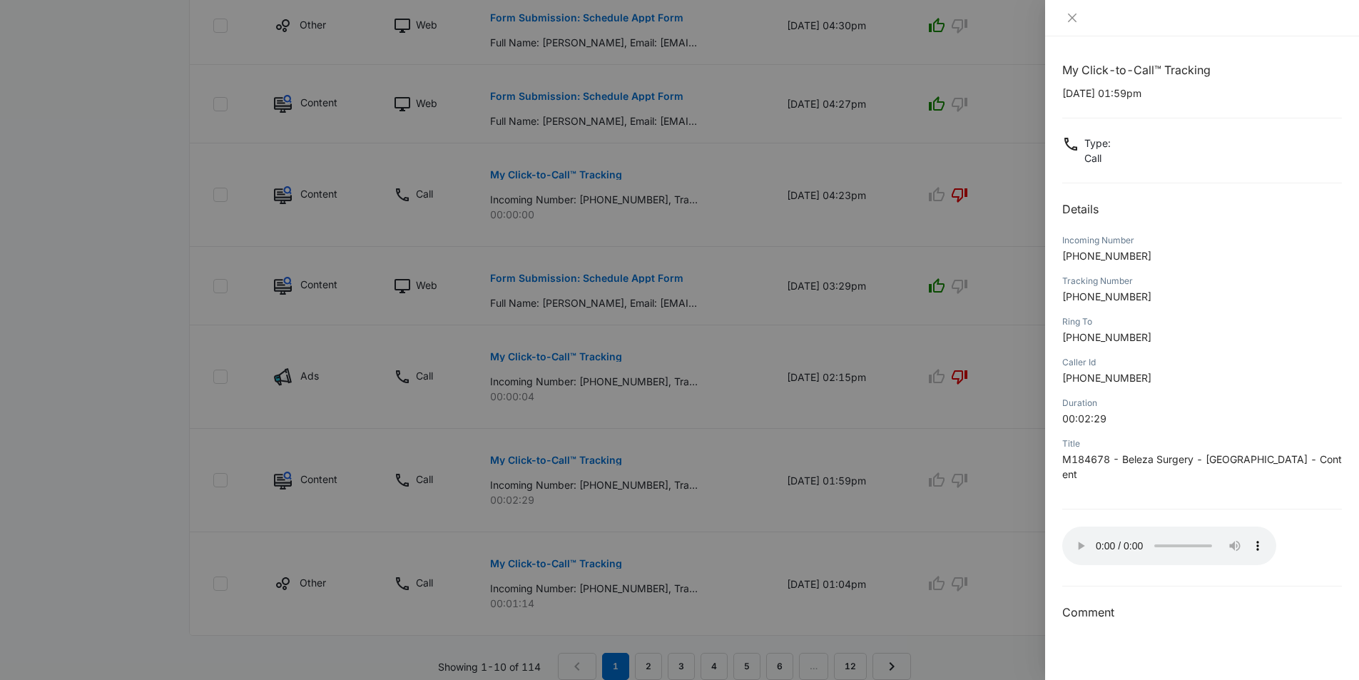
click at [956, 475] on div at bounding box center [679, 340] width 1359 height 680
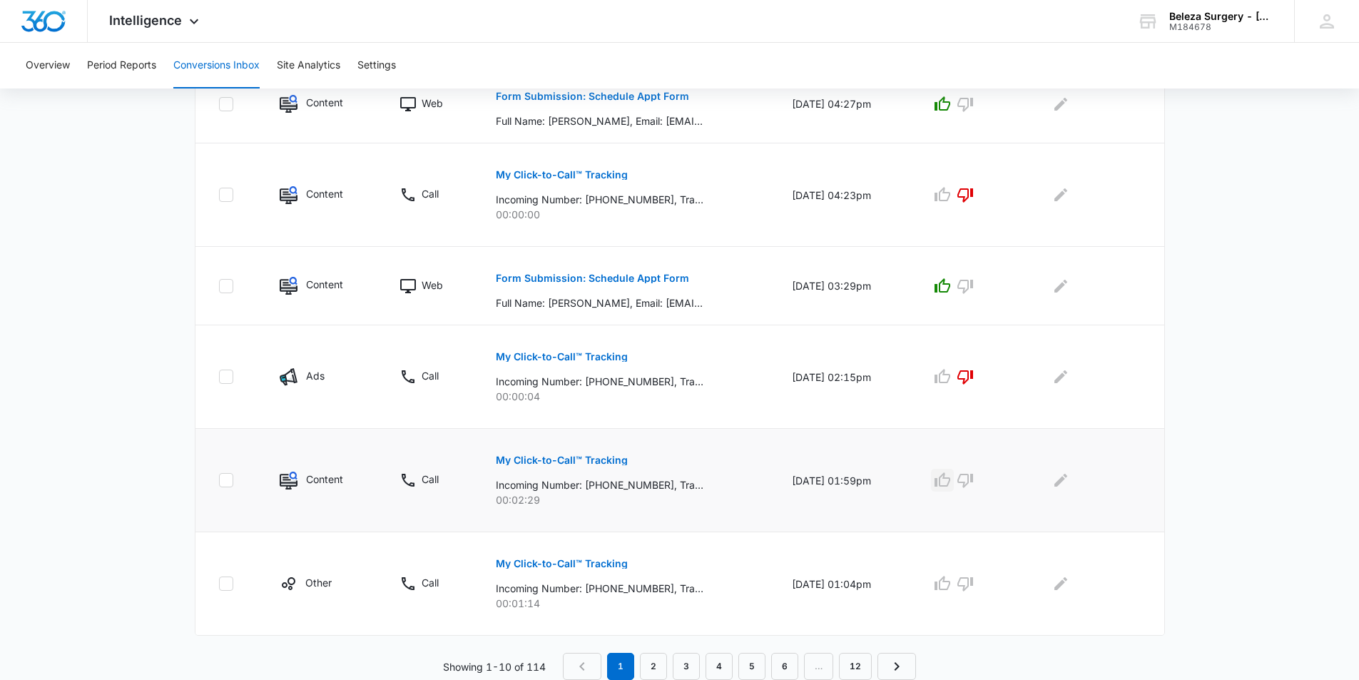
click at [944, 474] on icon "button" at bounding box center [941, 479] width 17 height 17
click at [511, 575] on button "My Click-to-Call™ Tracking" at bounding box center [562, 563] width 132 height 34
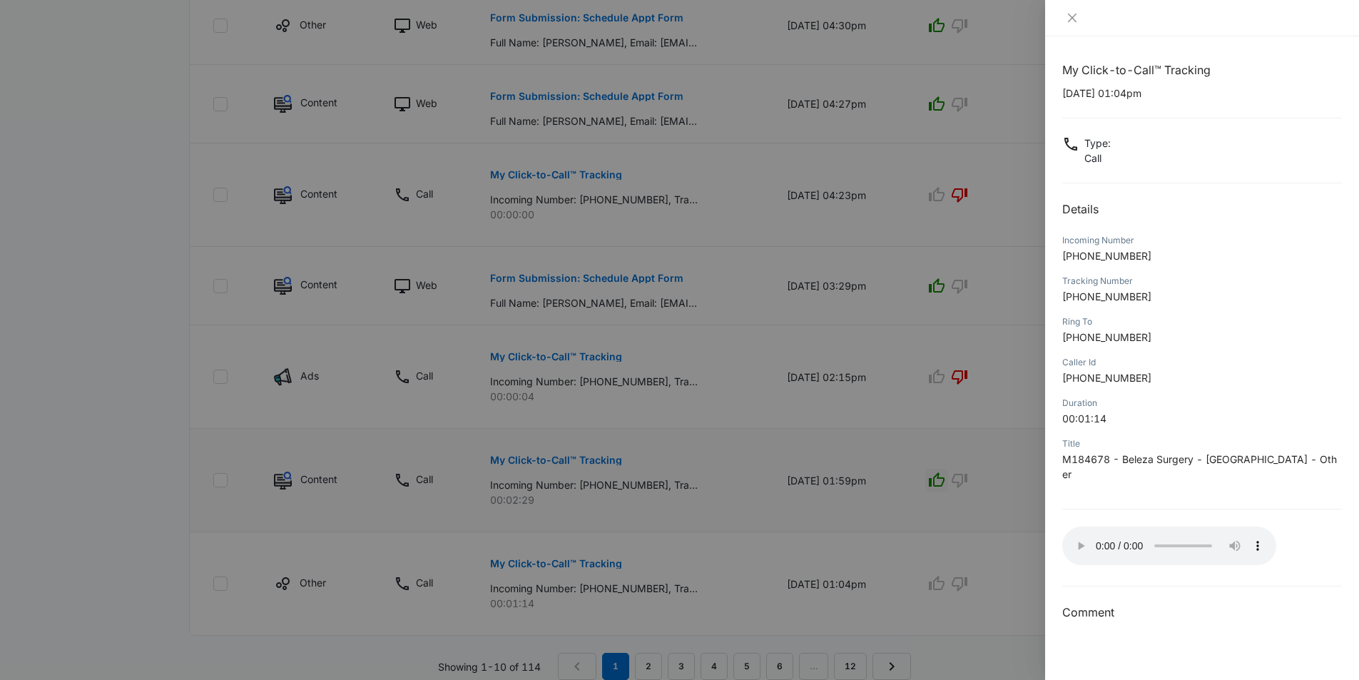
click at [875, 506] on div at bounding box center [679, 340] width 1359 height 680
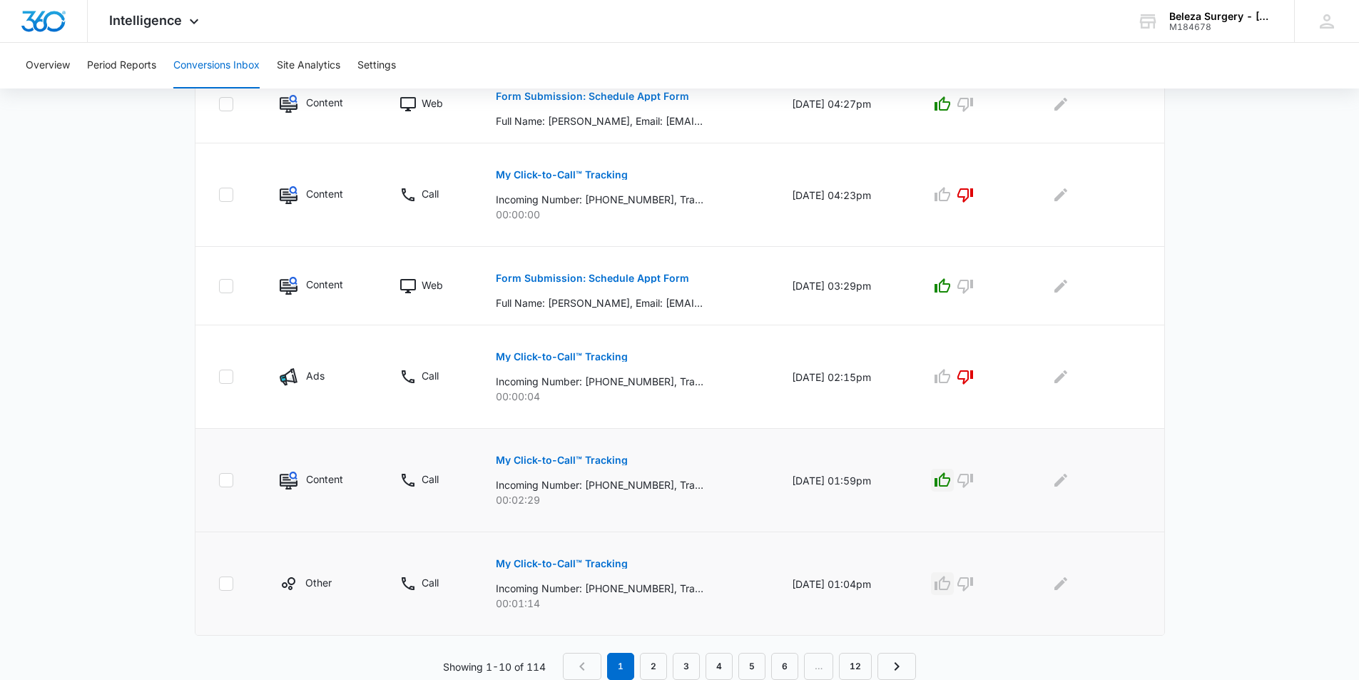
click at [943, 585] on icon "button" at bounding box center [942, 582] width 16 height 14
